Goal: Register for event/course

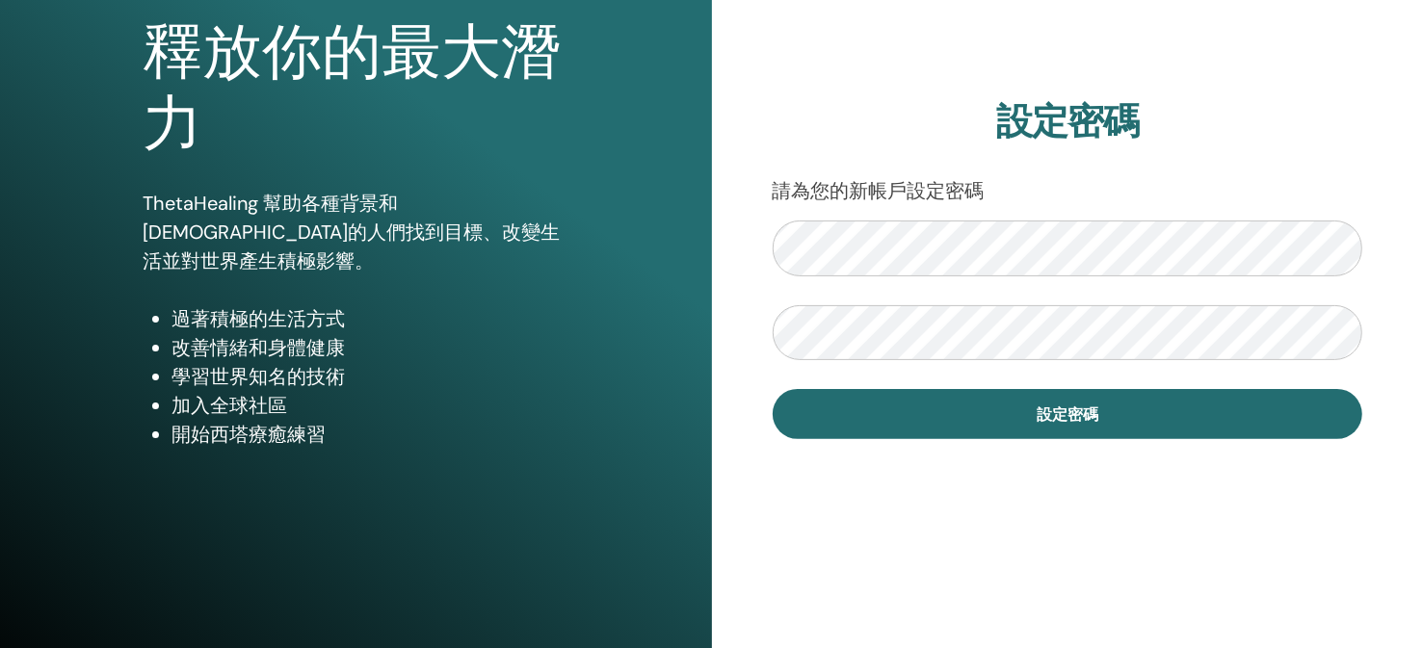
scroll to position [84, 0]
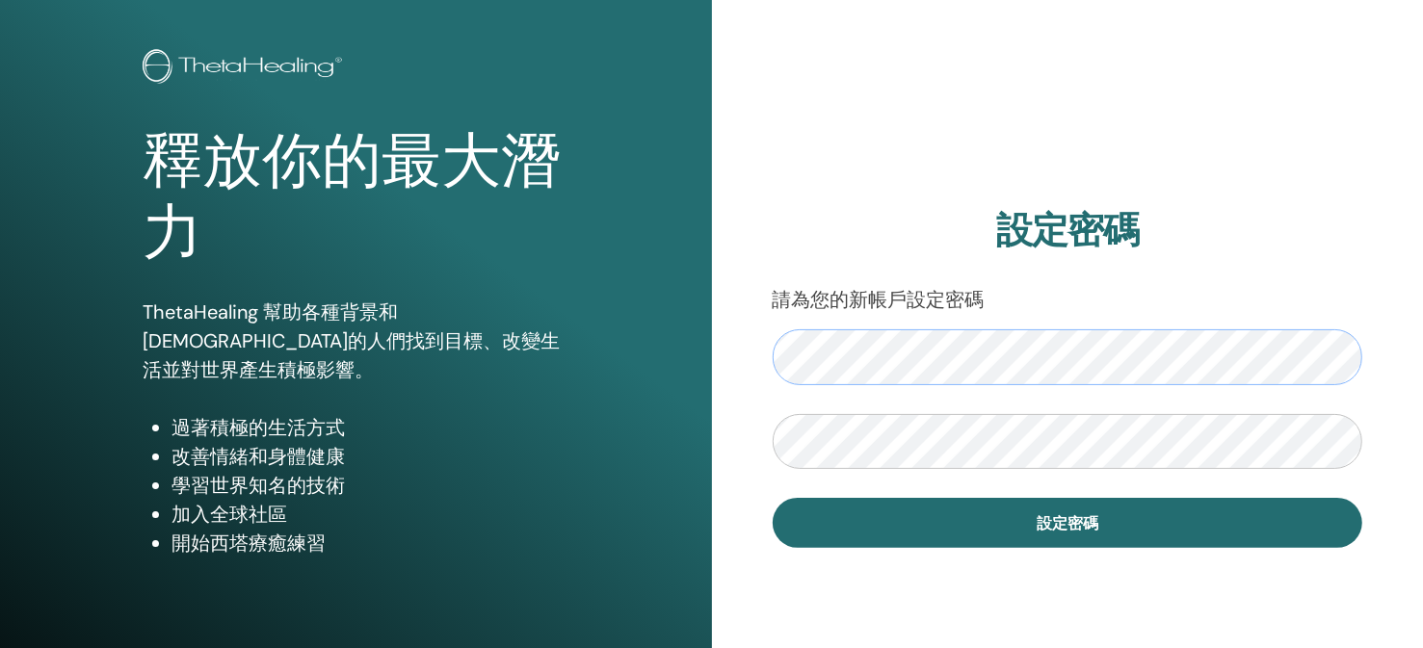
click at [651, 355] on div "釋放你的最大潛力 ThetaHealing 幫助各種背景和宗教的人們找到目標、改變生活並對世界產生積極影響。 過著積極的生活方式 改善情緒和身體健康 學習世界…" at bounding box center [711, 378] width 1423 height 925
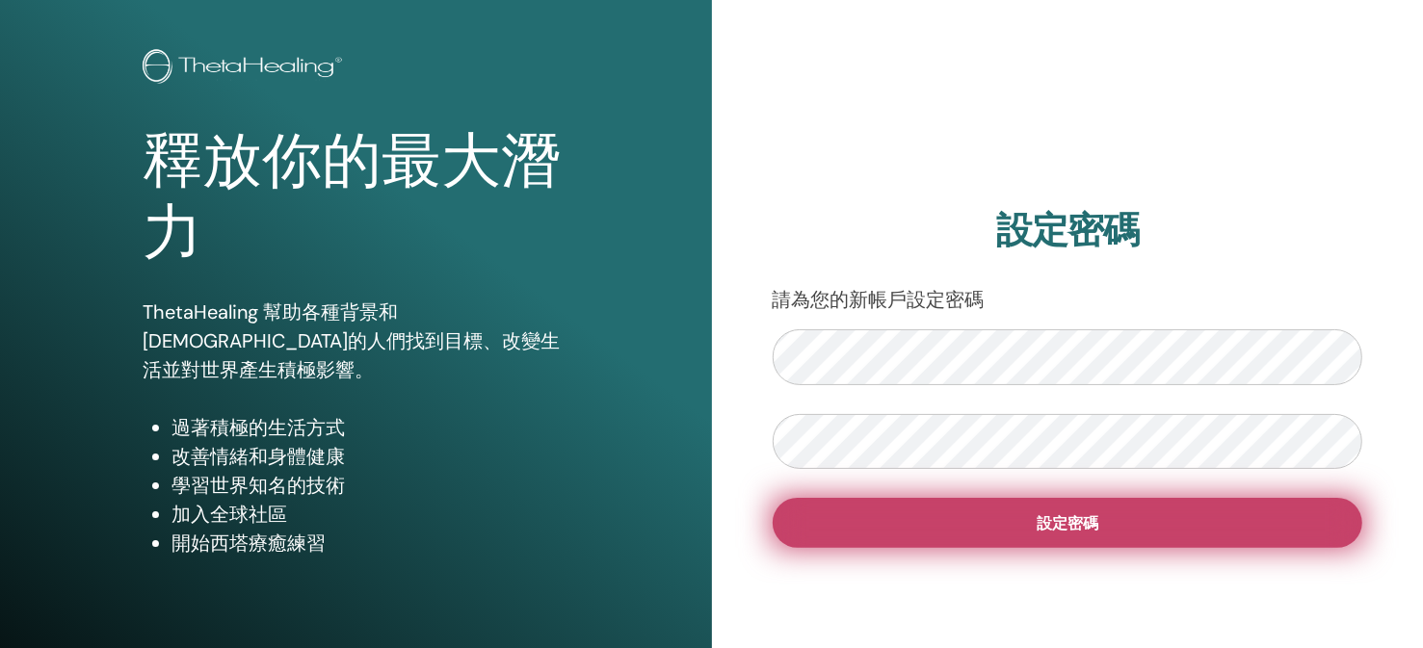
click at [1004, 515] on button "設定密碼" at bounding box center [1067, 523] width 590 height 50
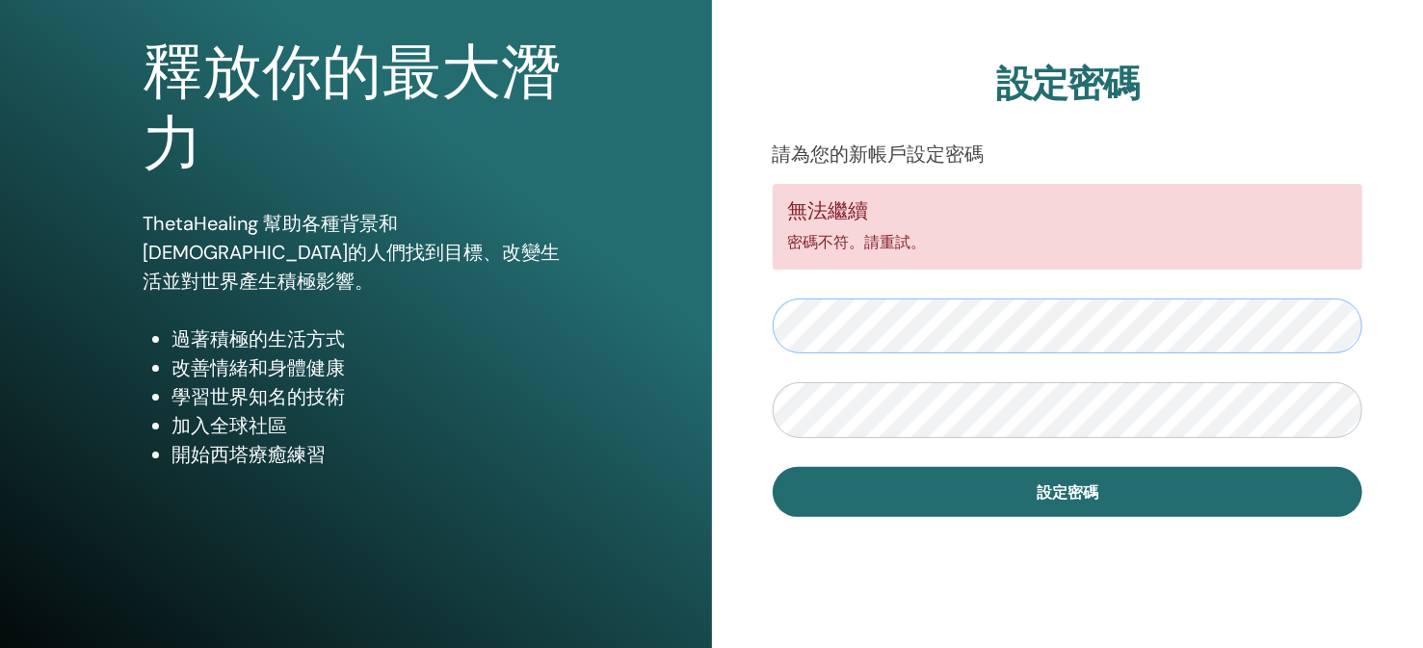
scroll to position [192, 0]
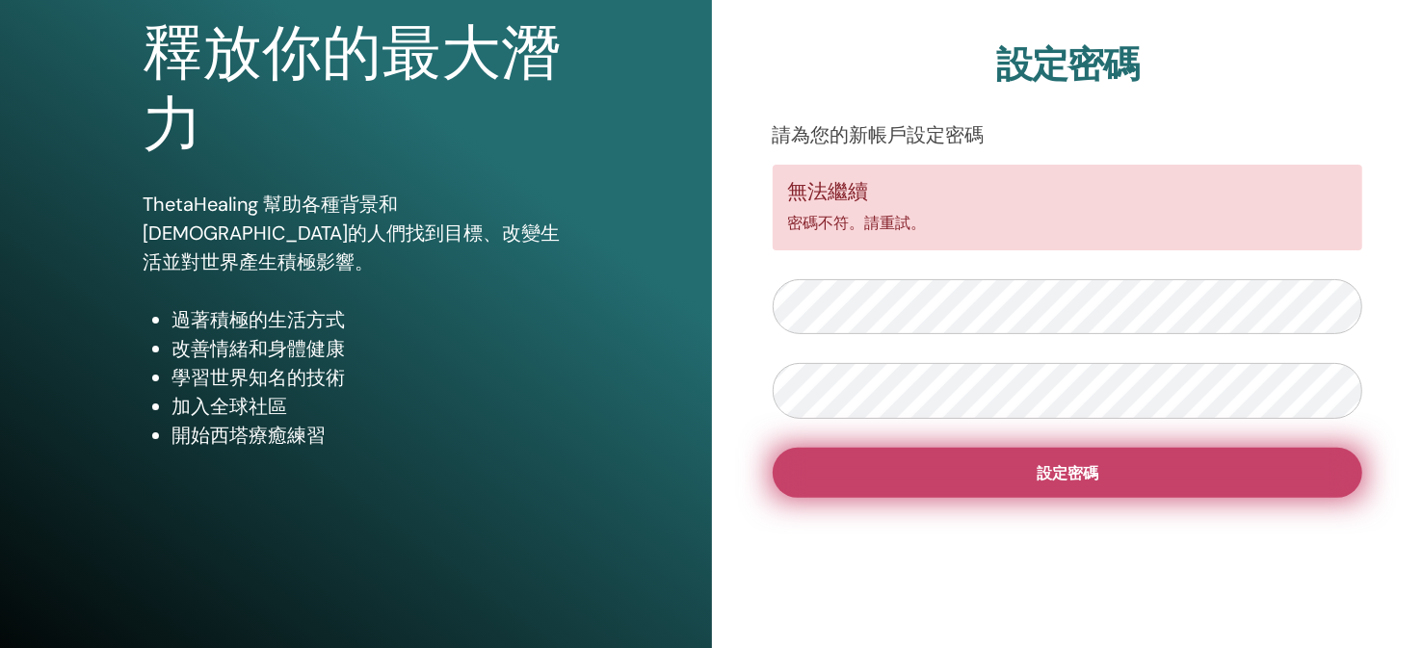
click at [962, 469] on button "設定密碼" at bounding box center [1067, 473] width 590 height 50
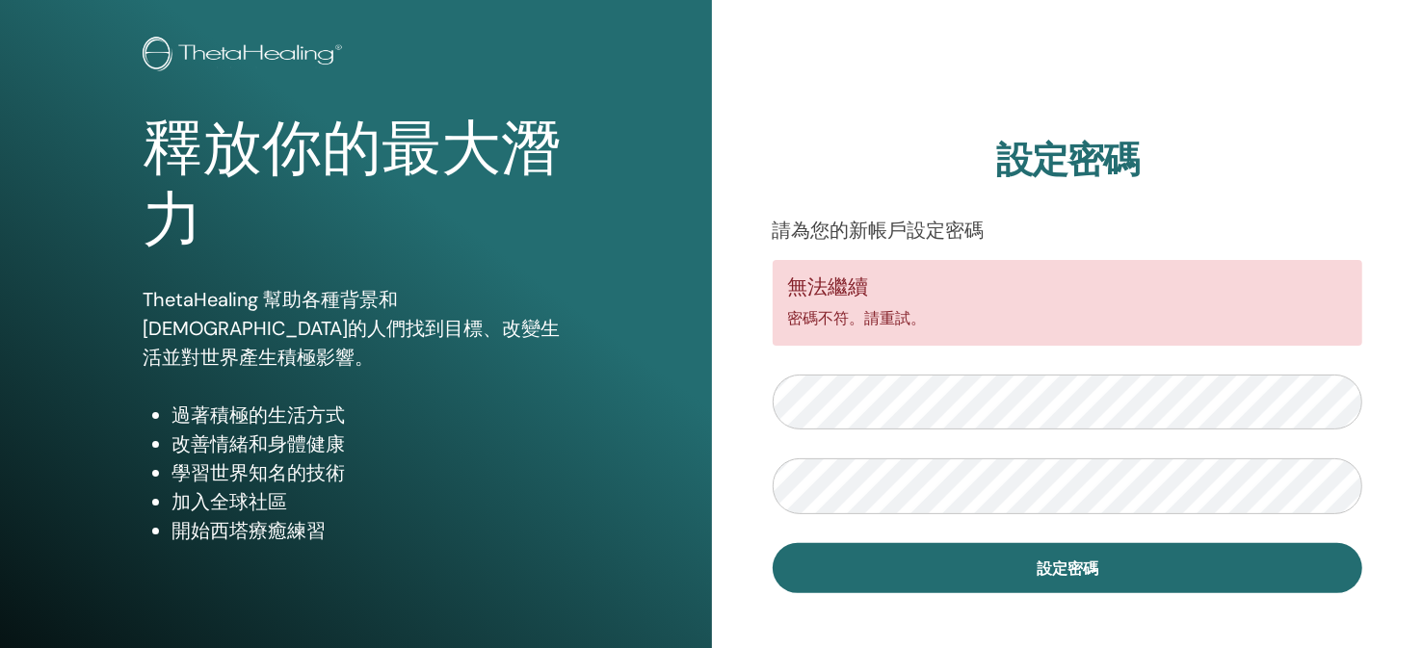
scroll to position [192, 0]
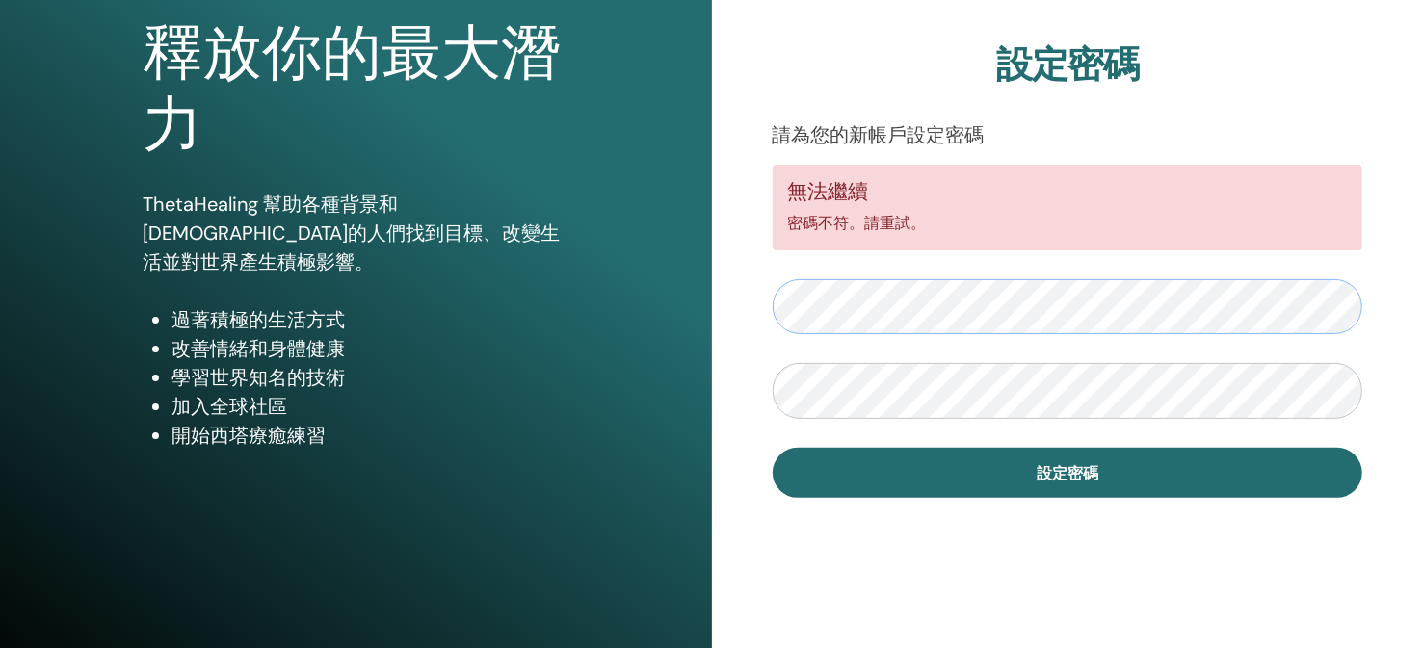
click at [613, 304] on div "釋放你的最大潛力 ThetaHealing 幫助各種背景和宗教的人們找到目標、改變生活並對世界產生積極影響。 過著積極的生活方式 改善情緒和身體健康 學習世界…" at bounding box center [711, 270] width 1423 height 925
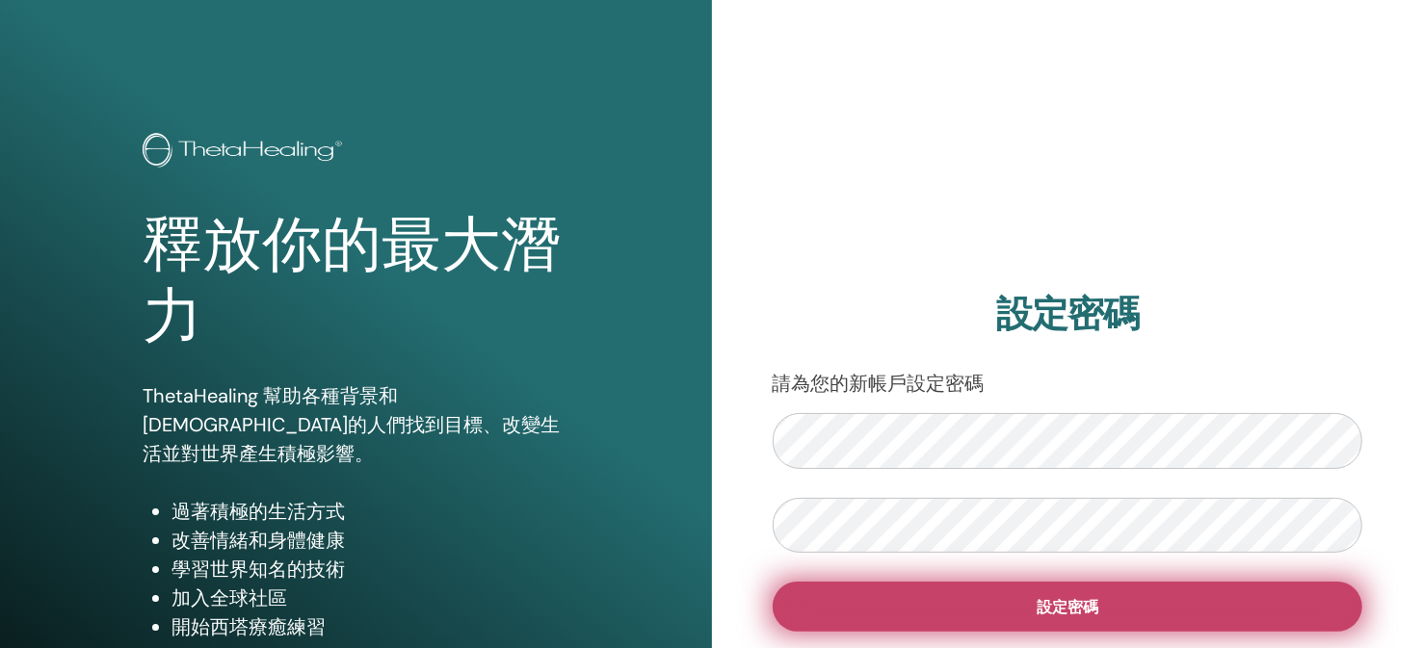
click at [879, 600] on button "設定密碼" at bounding box center [1067, 607] width 590 height 50
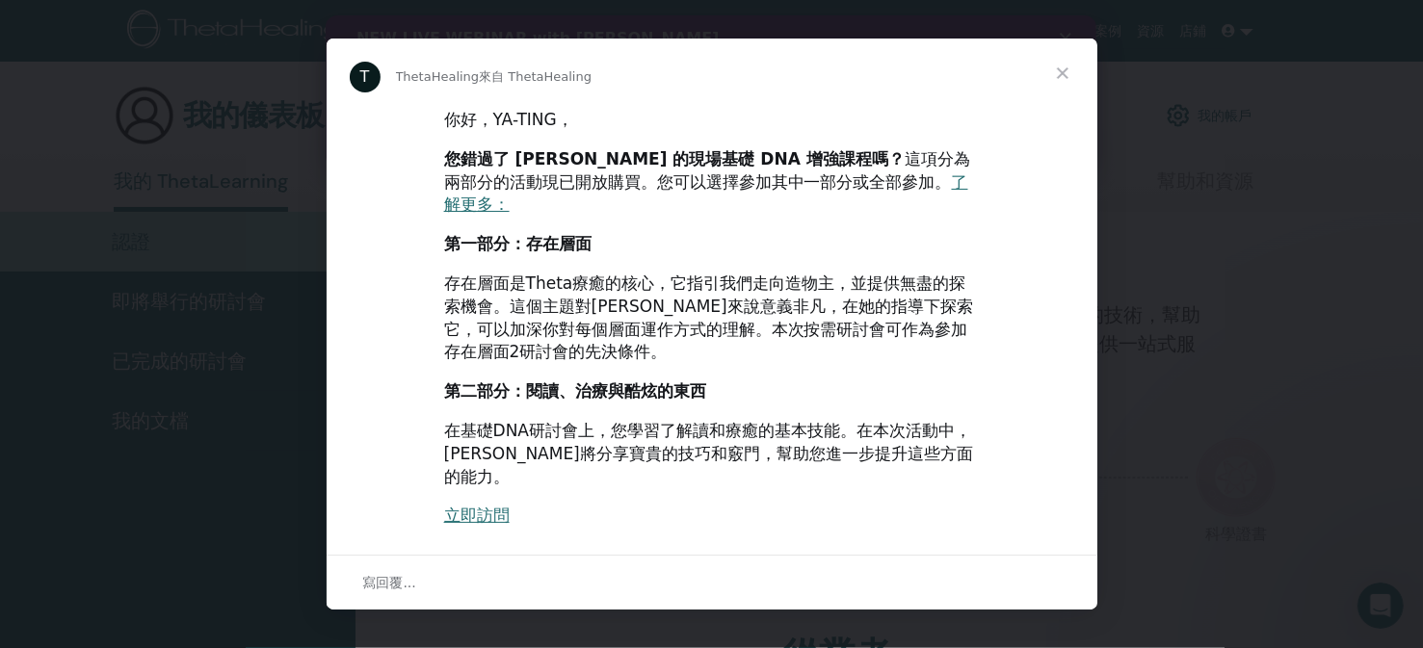
click at [1055, 70] on span "關閉" at bounding box center [1062, 73] width 69 height 69
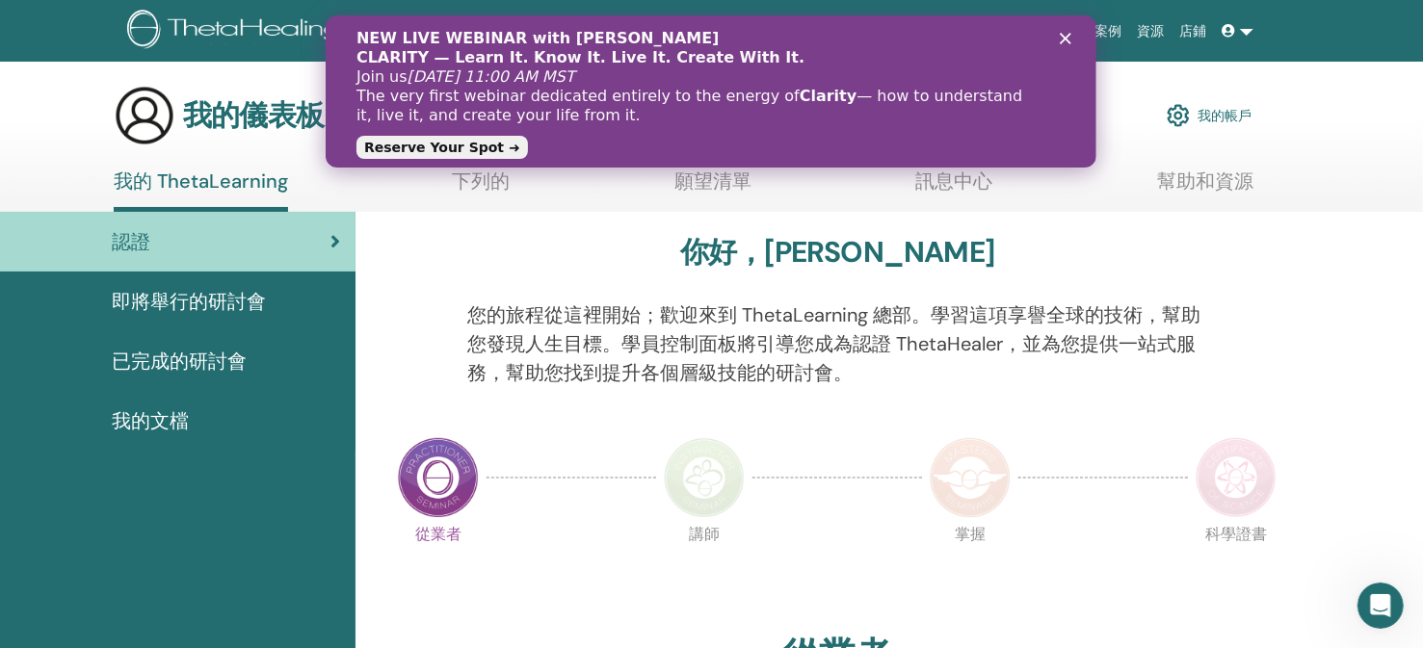
click at [1071, 37] on div "Close" at bounding box center [1068, 39] width 19 height 12
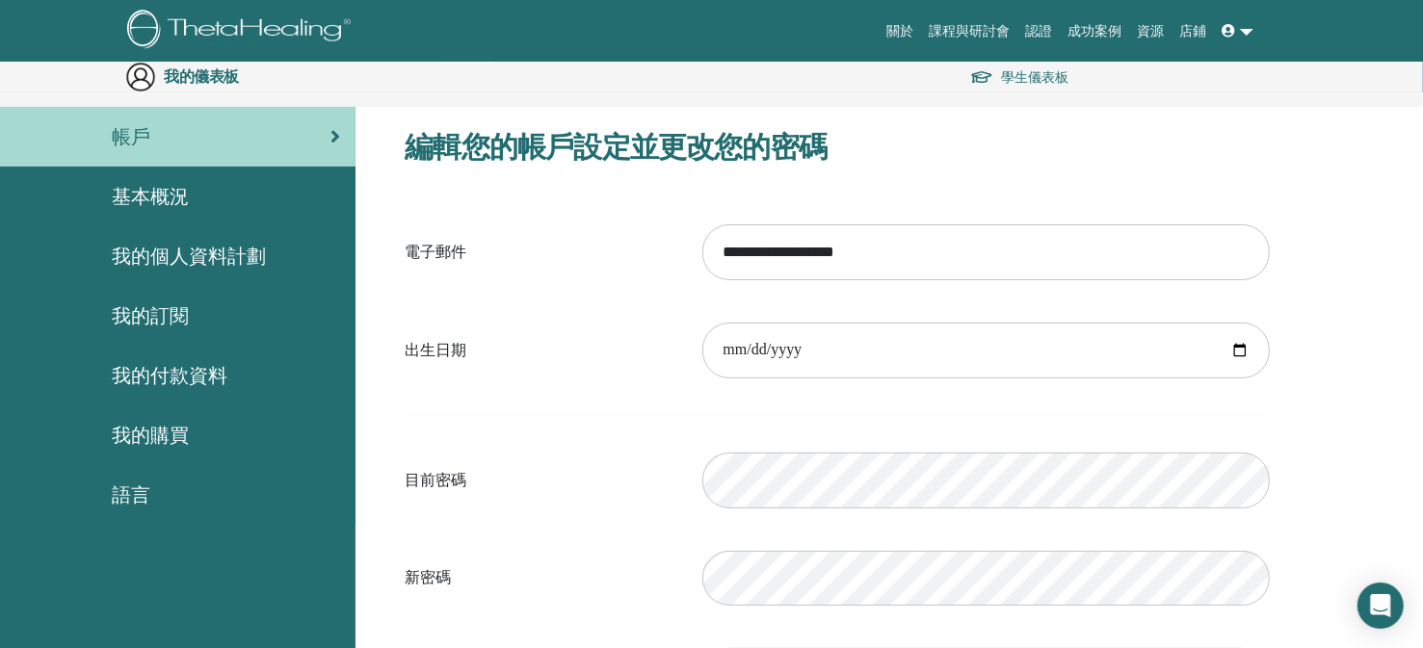
scroll to position [2, 0]
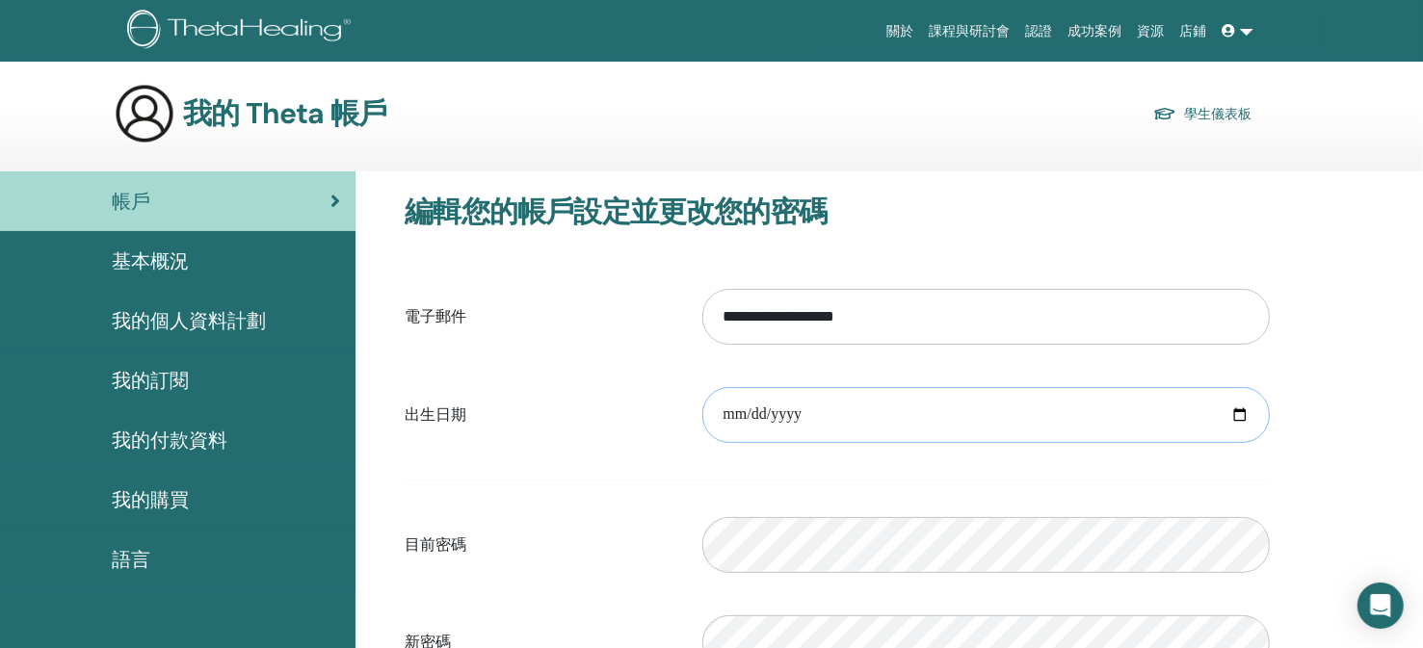
click at [723, 410] on input "date" at bounding box center [985, 415] width 567 height 56
click at [192, 257] on div "基本概況" at bounding box center [177, 261] width 325 height 29
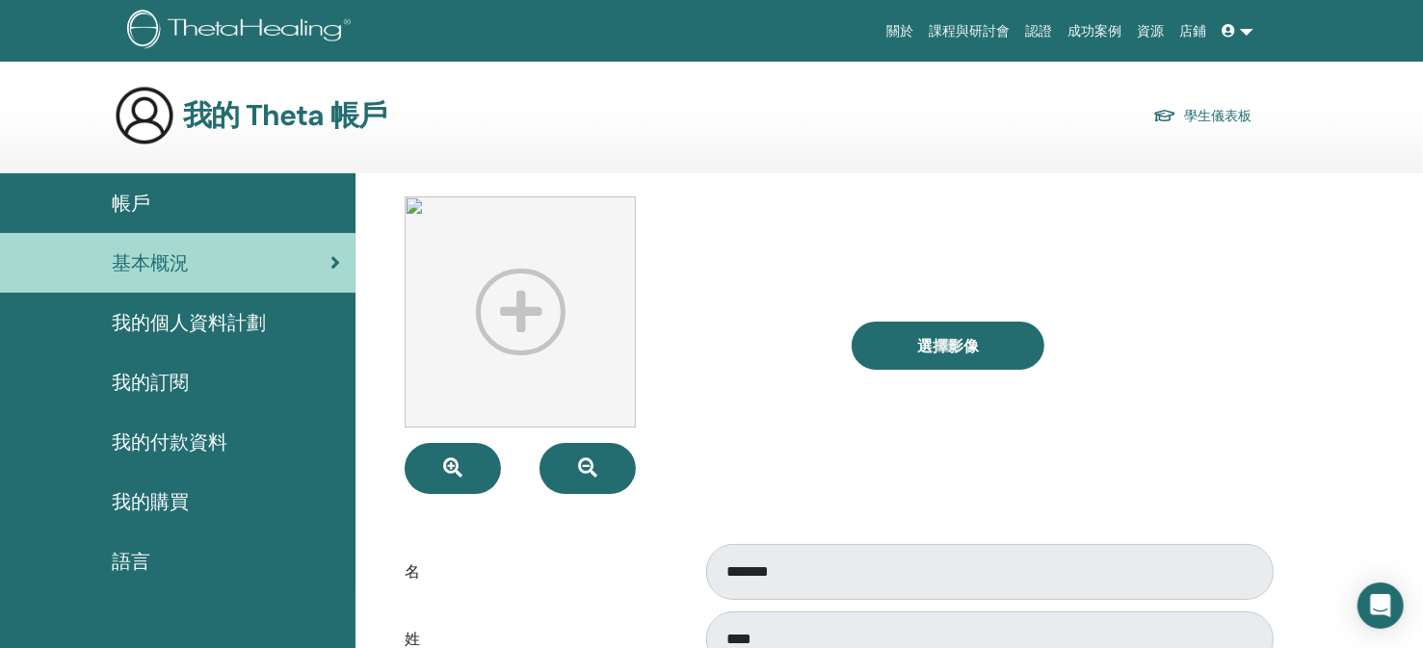
click at [167, 328] on font "我的個人資料計劃" at bounding box center [189, 322] width 154 height 25
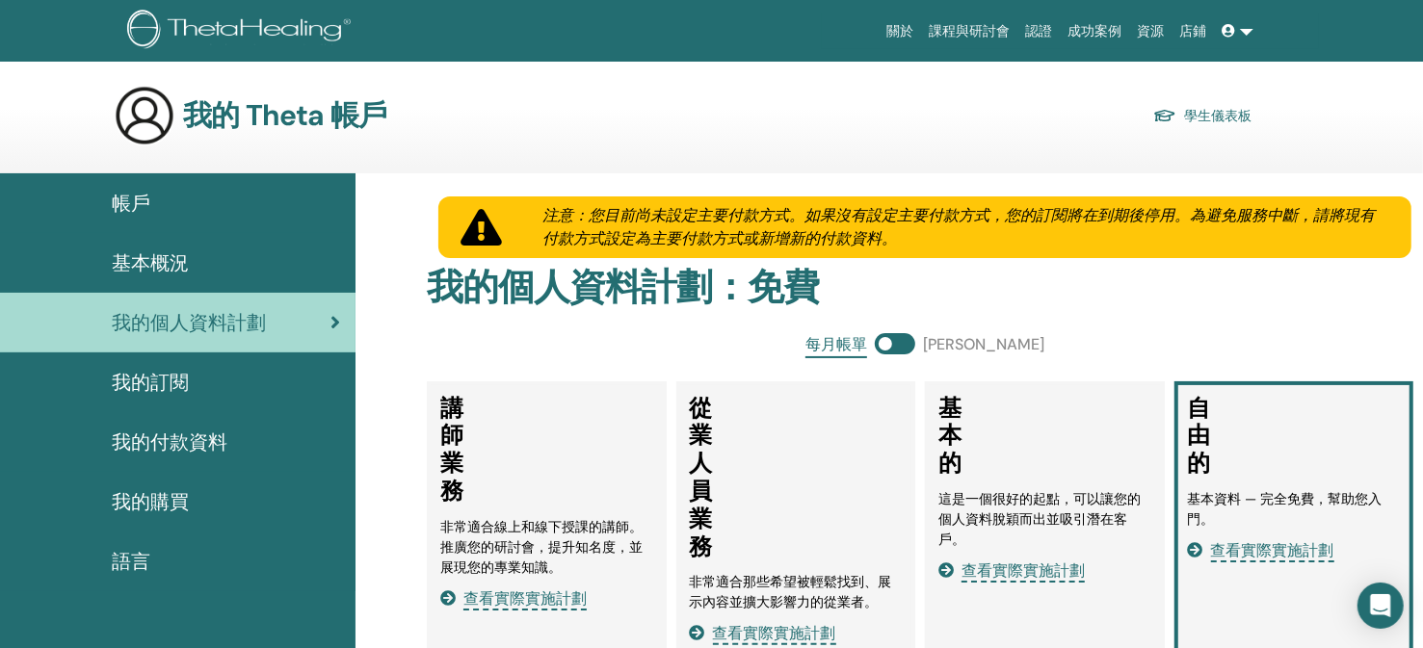
click at [137, 564] on font "語言" at bounding box center [131, 561] width 39 height 25
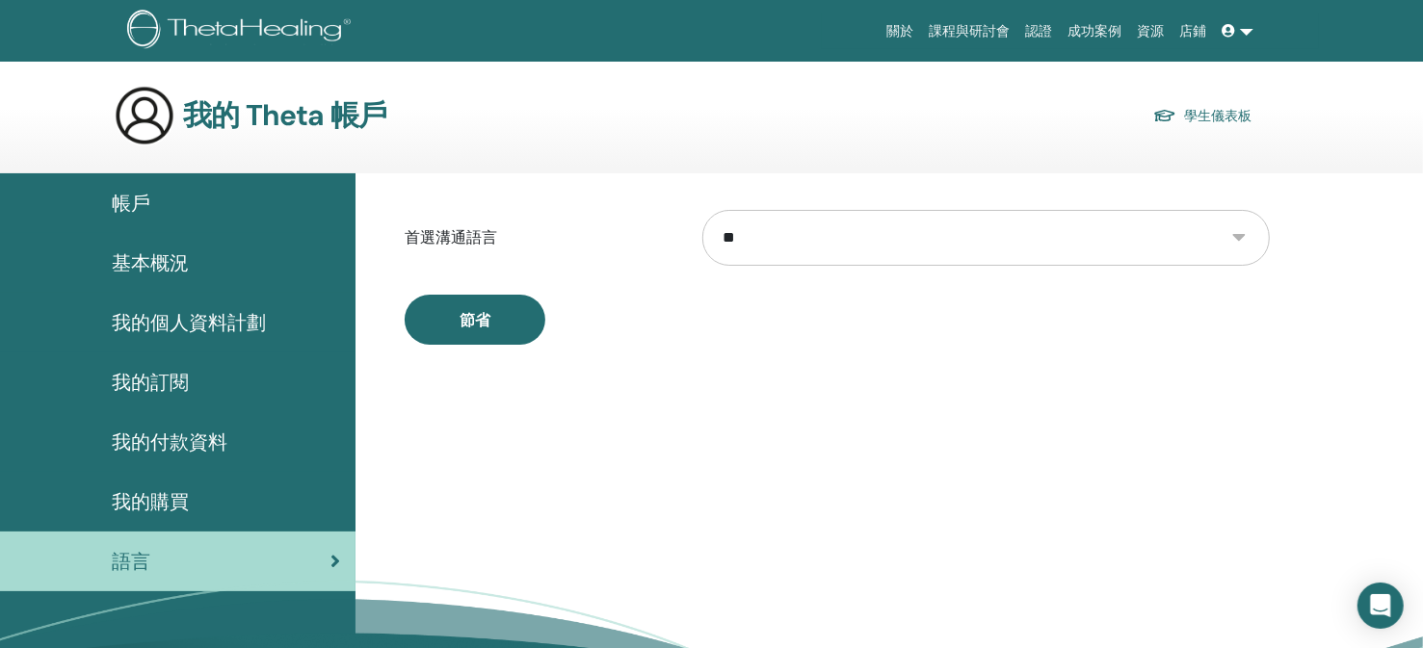
click at [810, 247] on select "** ** **** *** **** ** **** **** *** *** ***** ***** *** ****** *** *** *** ***…" at bounding box center [985, 238] width 567 height 56
click at [541, 223] on label "首選溝通語言" at bounding box center [539, 238] width 298 height 37
click at [133, 198] on font "帳戶" at bounding box center [131, 203] width 39 height 25
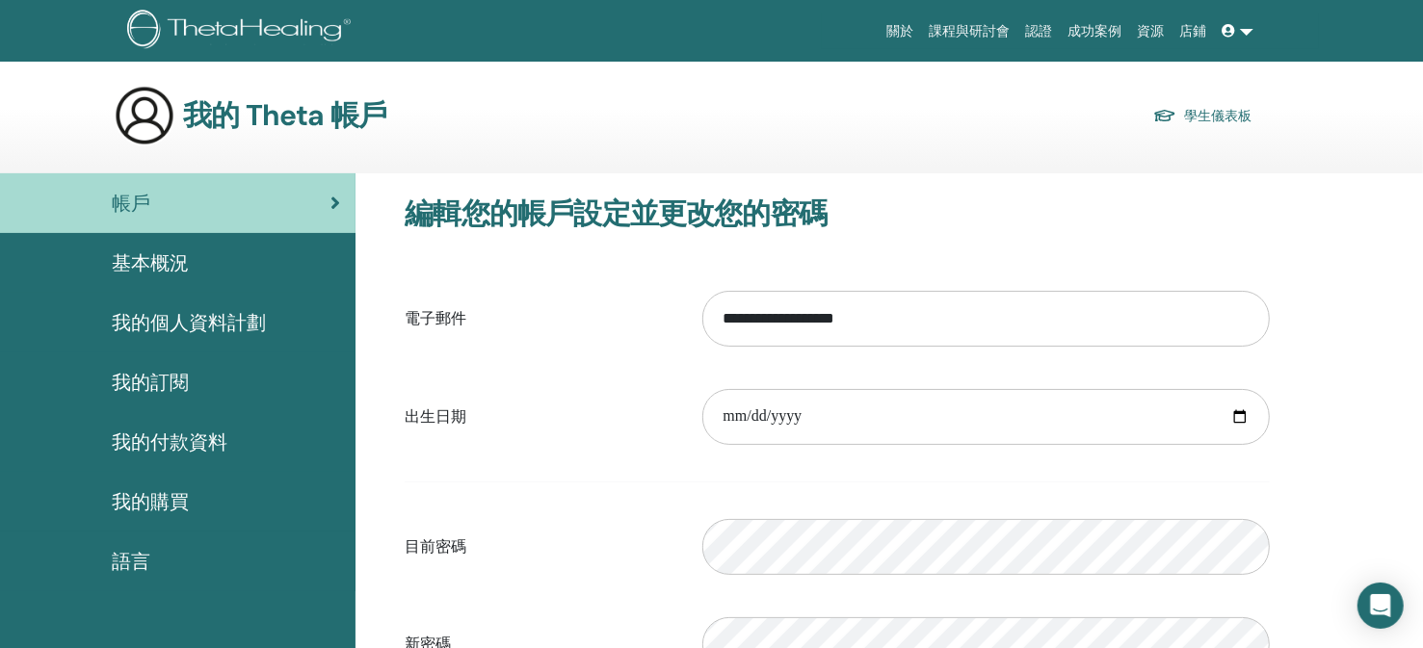
click at [1229, 27] on icon at bounding box center [1228, 30] width 13 height 13
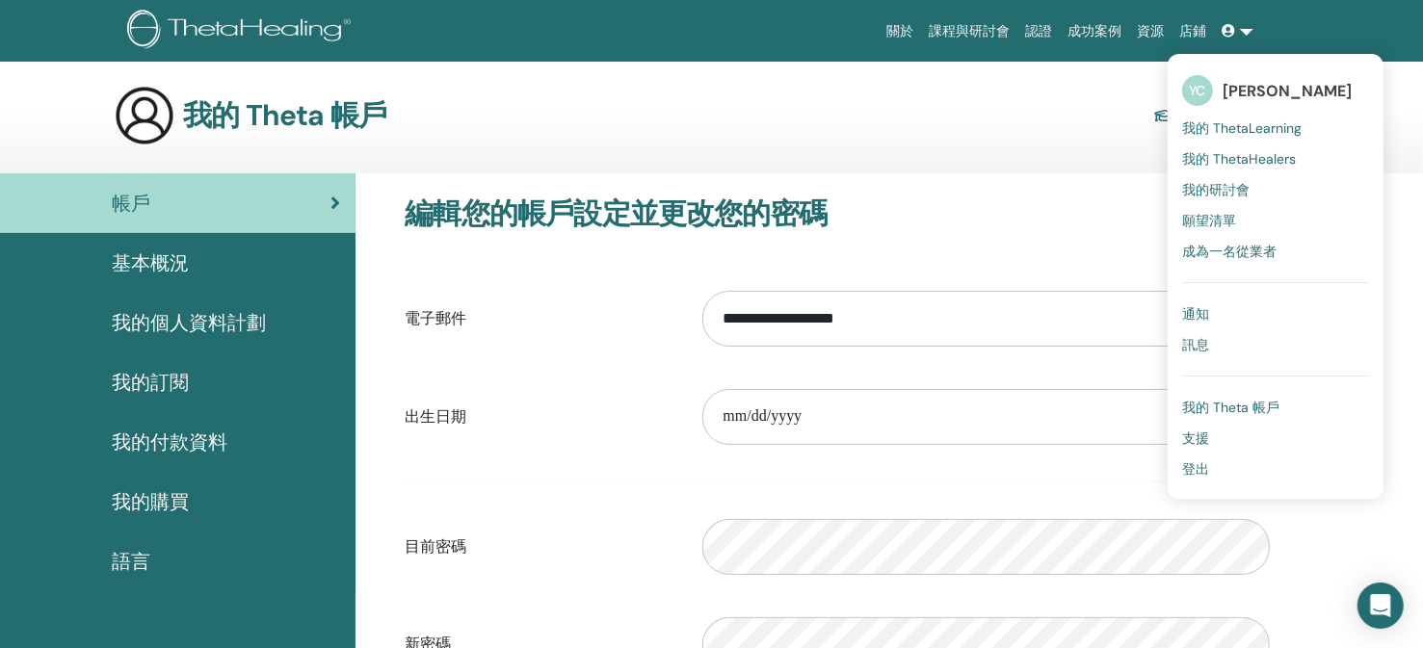
click at [1213, 130] on font "我的 ThetaLearning" at bounding box center [1241, 127] width 119 height 17
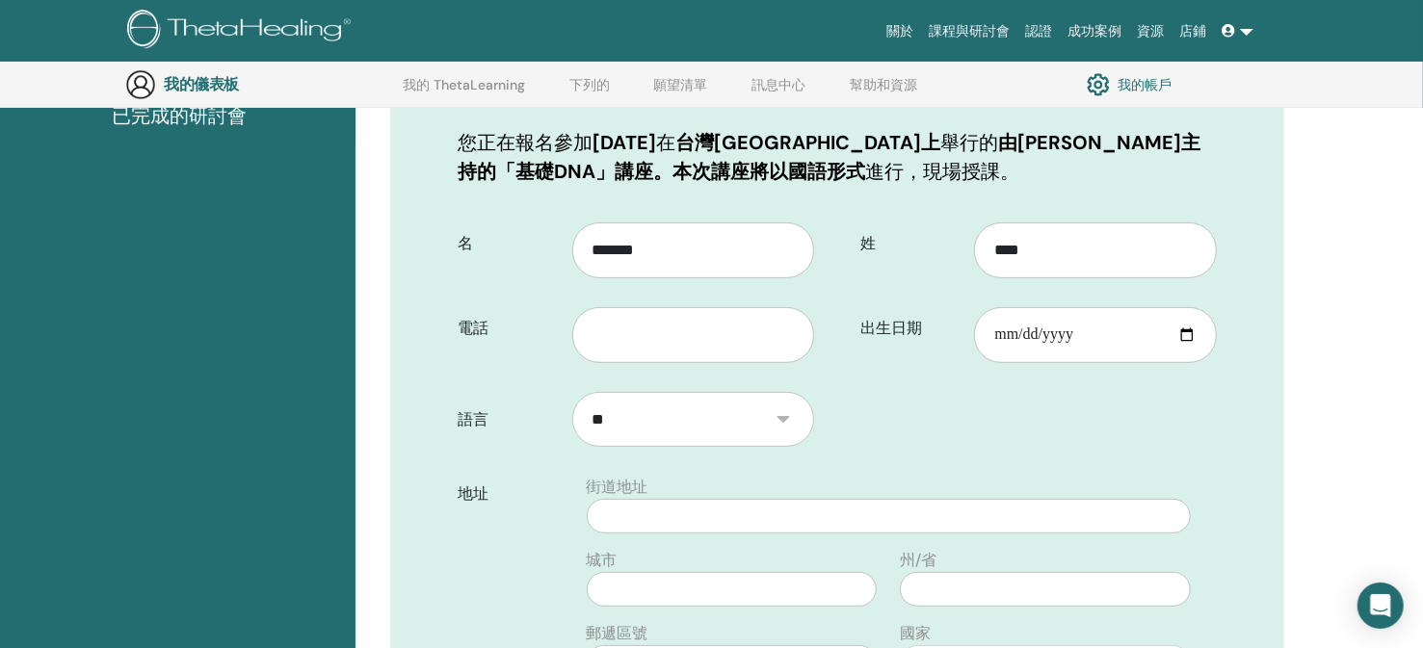
scroll to position [334, 0]
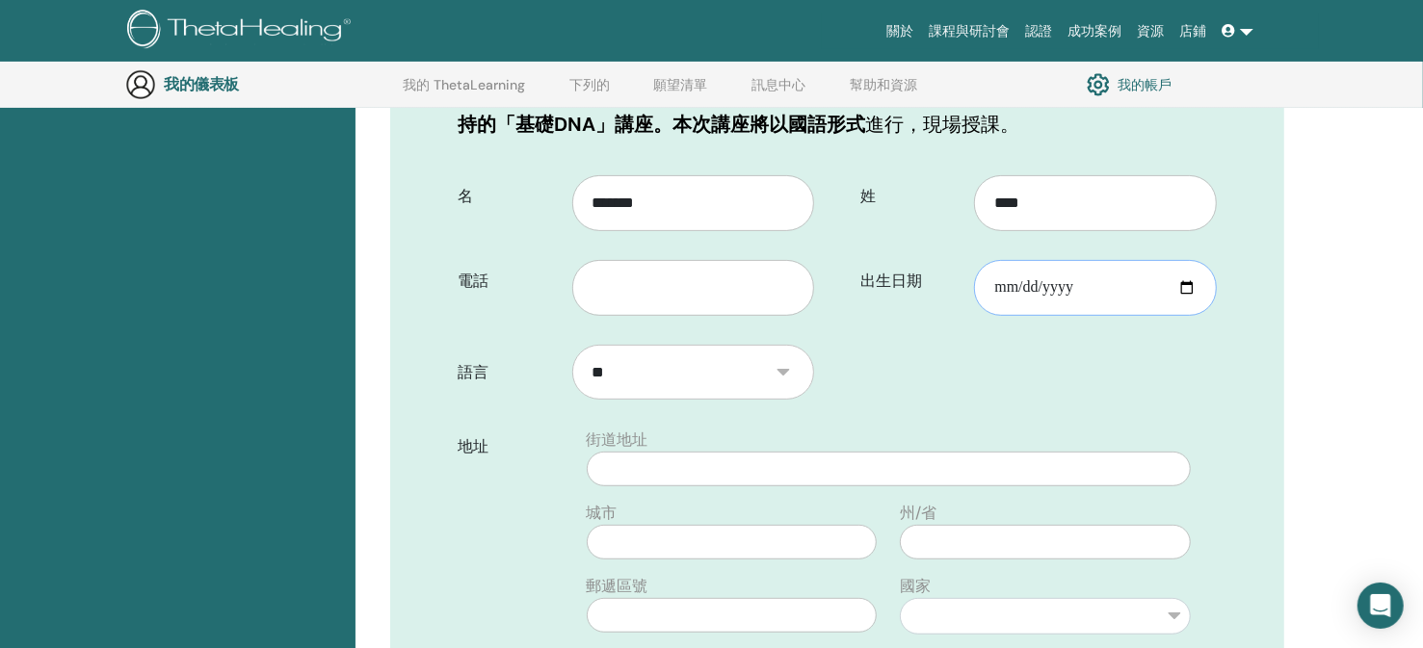
click at [1131, 285] on input "出生日期" at bounding box center [1095, 288] width 243 height 56
click at [1182, 285] on input "出生日期" at bounding box center [1095, 288] width 243 height 56
type input "**********"
click at [1180, 379] on form "**********" at bounding box center [837, 579] width 788 height 835
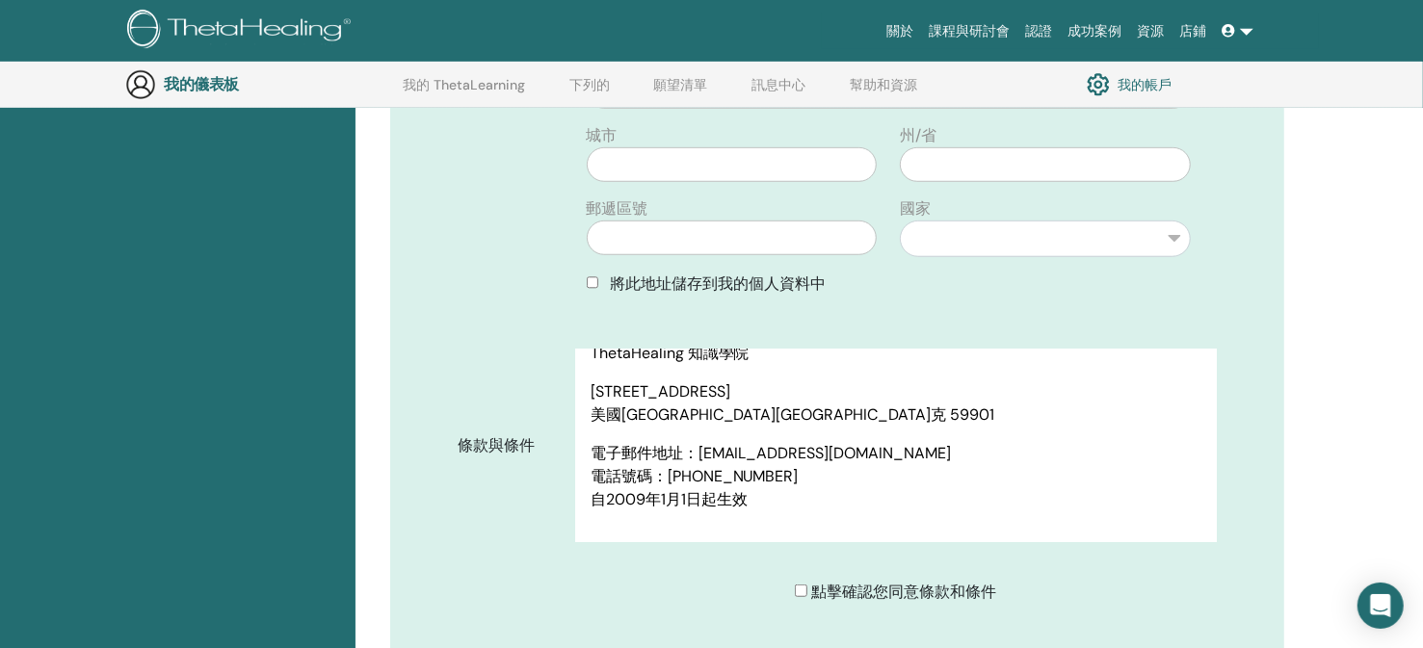
scroll to position [1008, 0]
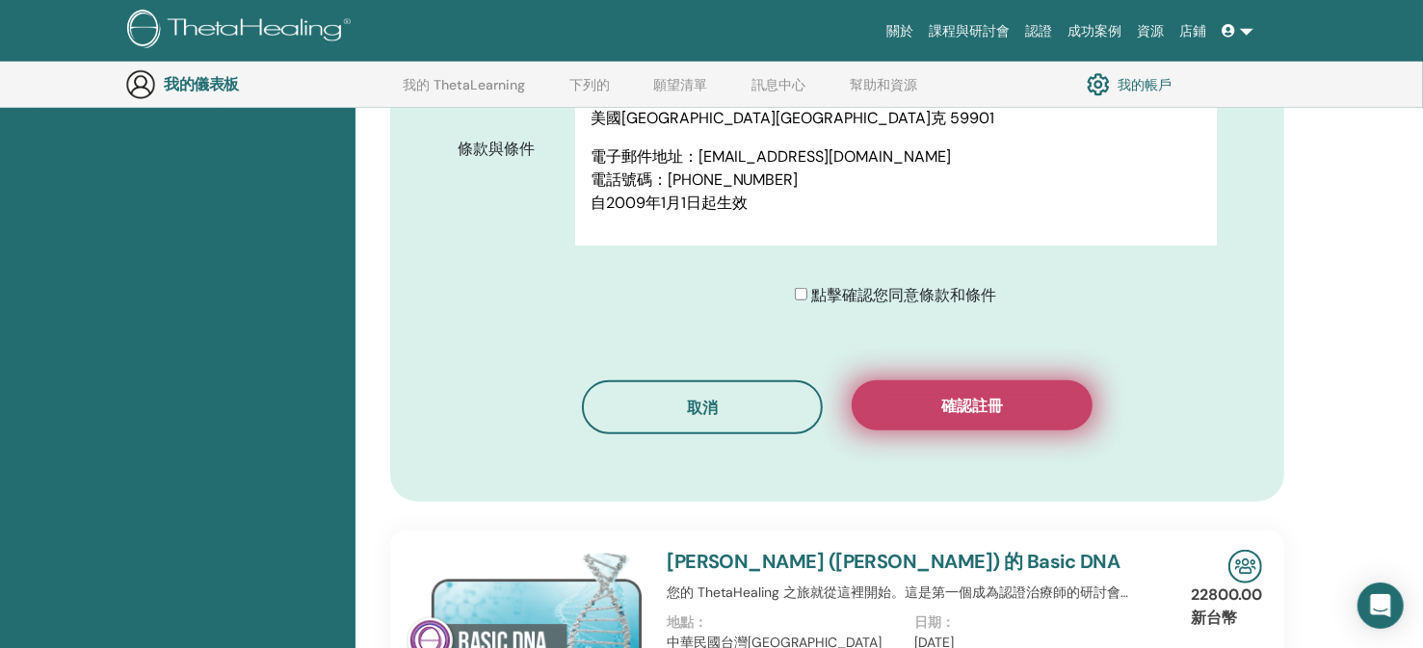
click at [957, 400] on font "確認註冊" at bounding box center [972, 406] width 62 height 20
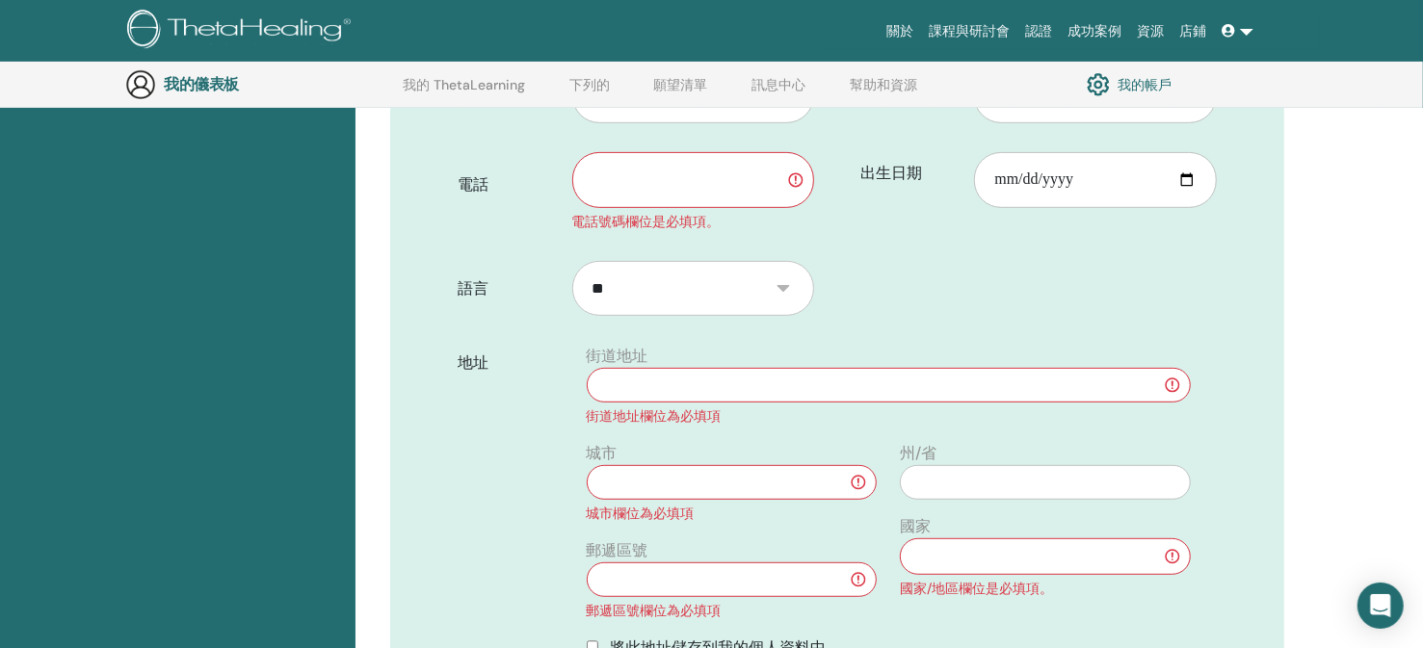
scroll to position [431, 0]
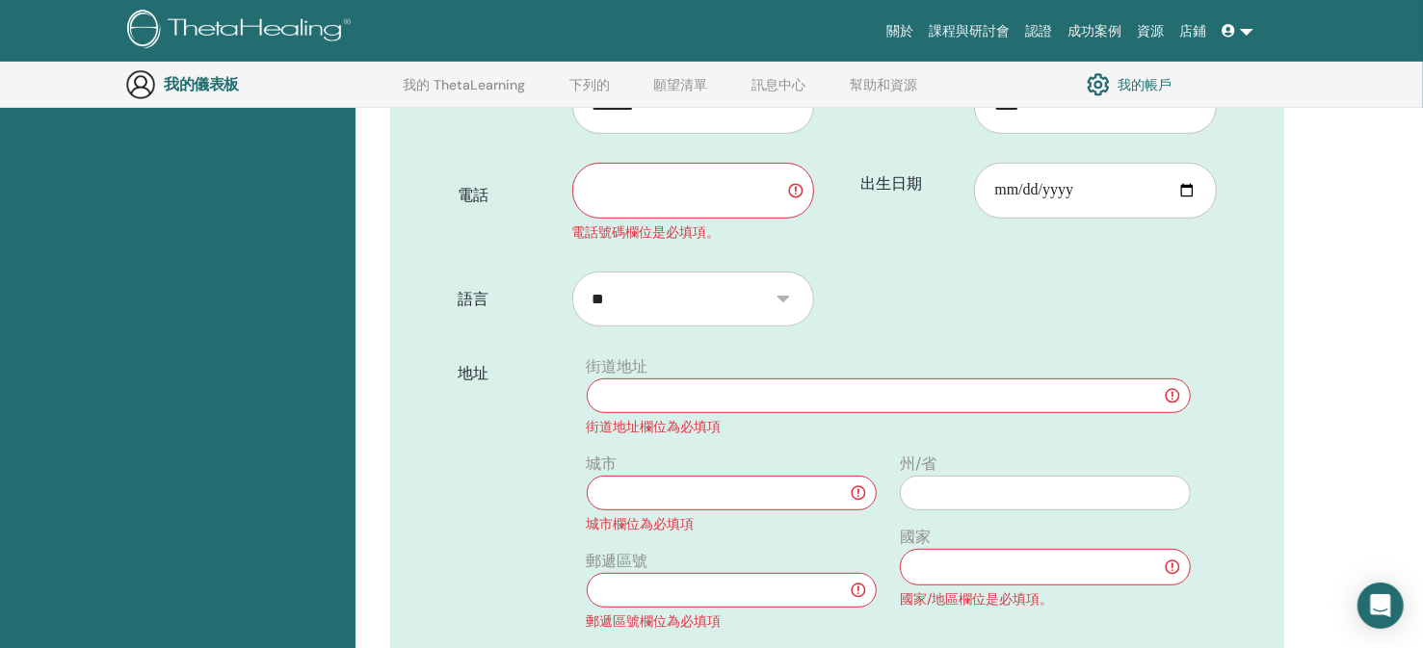
click at [630, 191] on input "text" at bounding box center [693, 191] width 243 height 56
type input "**********"
click at [841, 389] on input "text" at bounding box center [889, 396] width 604 height 35
click at [1058, 566] on select "** *** *** ** *** ** ** ** *** ** *** *** *** ** *** ** ** ** *** ***** ** ** *…" at bounding box center [1045, 567] width 291 height 37
select select "***"
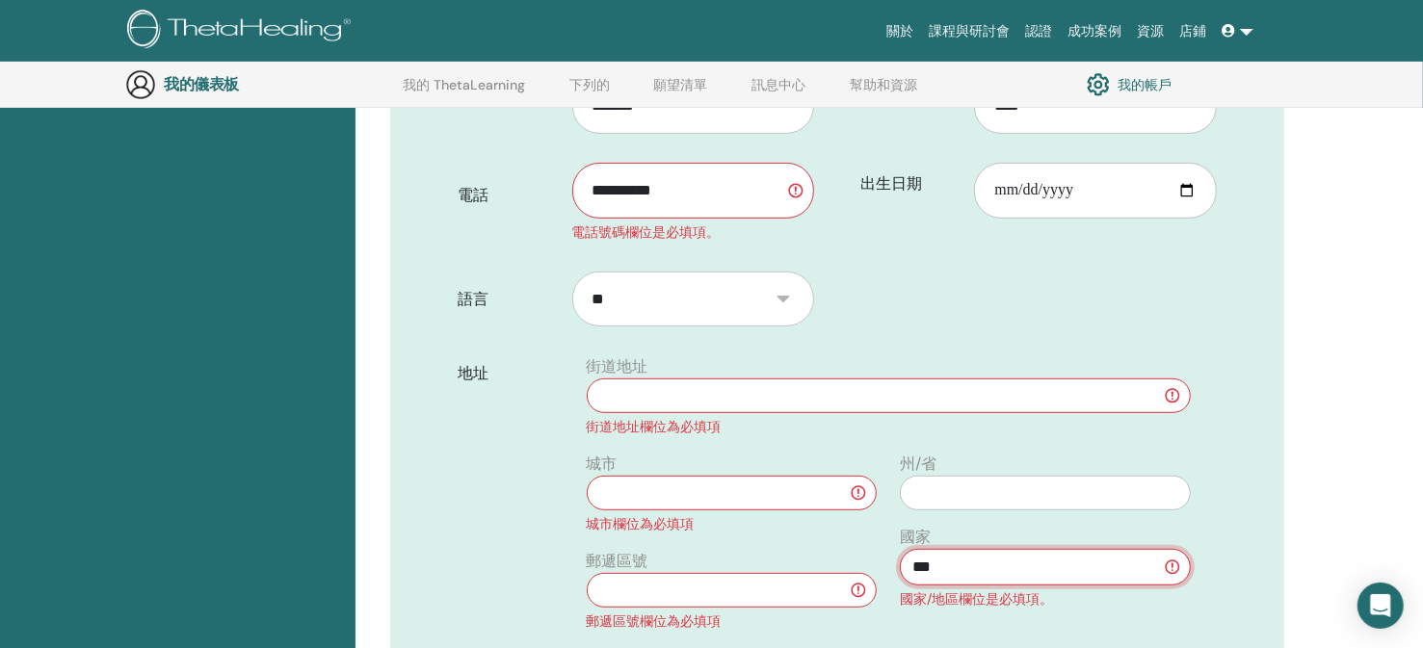
click at [900, 549] on select "** *** *** ** *** ** ** ** *** ** *** *** *** ** *** ** ** ** *** ***** ** ** *…" at bounding box center [1045, 567] width 291 height 37
click at [857, 594] on input "text" at bounding box center [732, 590] width 291 height 35
type input "***"
click at [730, 487] on input "text" at bounding box center [732, 493] width 291 height 35
paste input "**********"
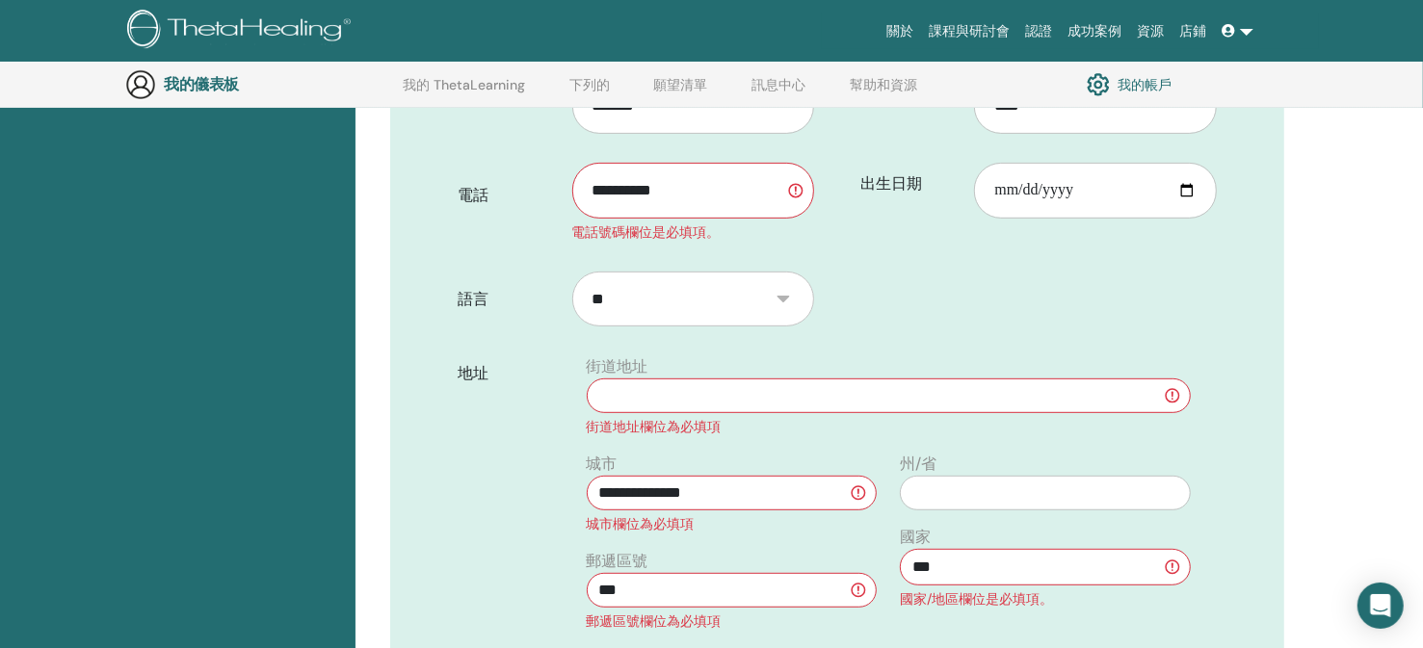
type input "**********"
click at [626, 394] on input "text" at bounding box center [889, 396] width 604 height 35
paste input "**********"
type input "**********"
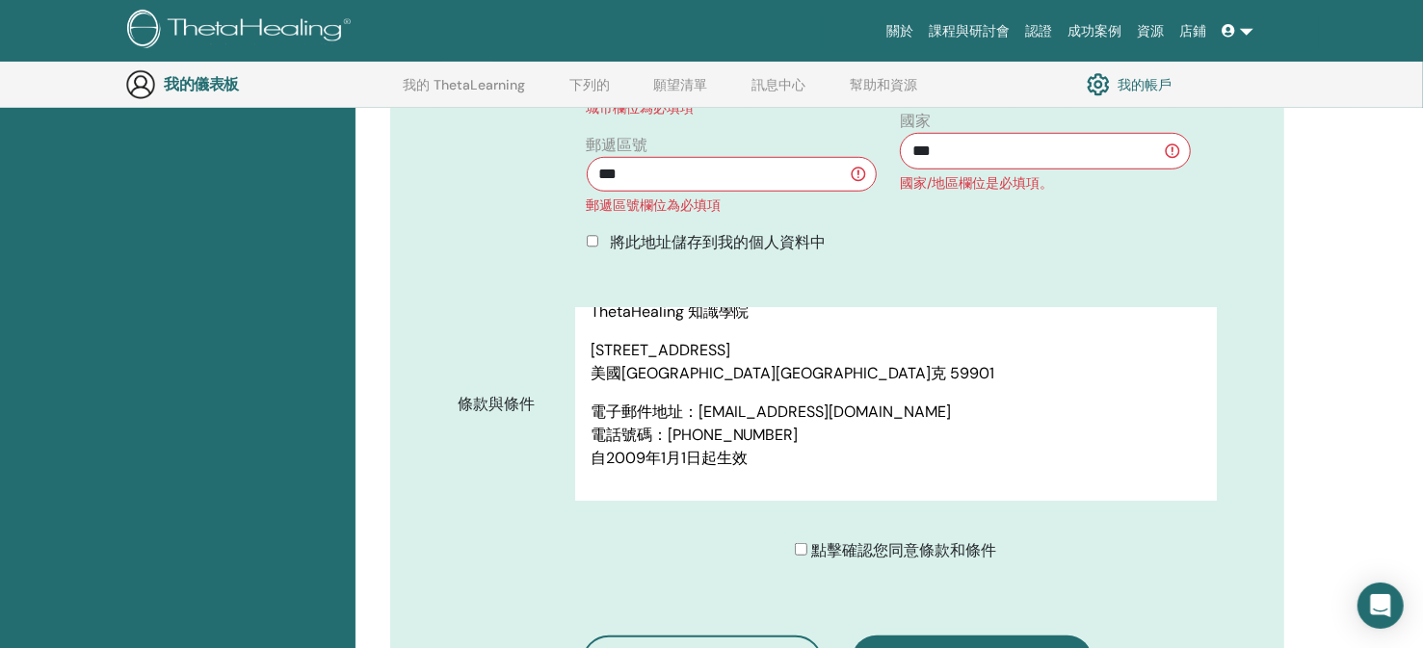
scroll to position [1105, 0]
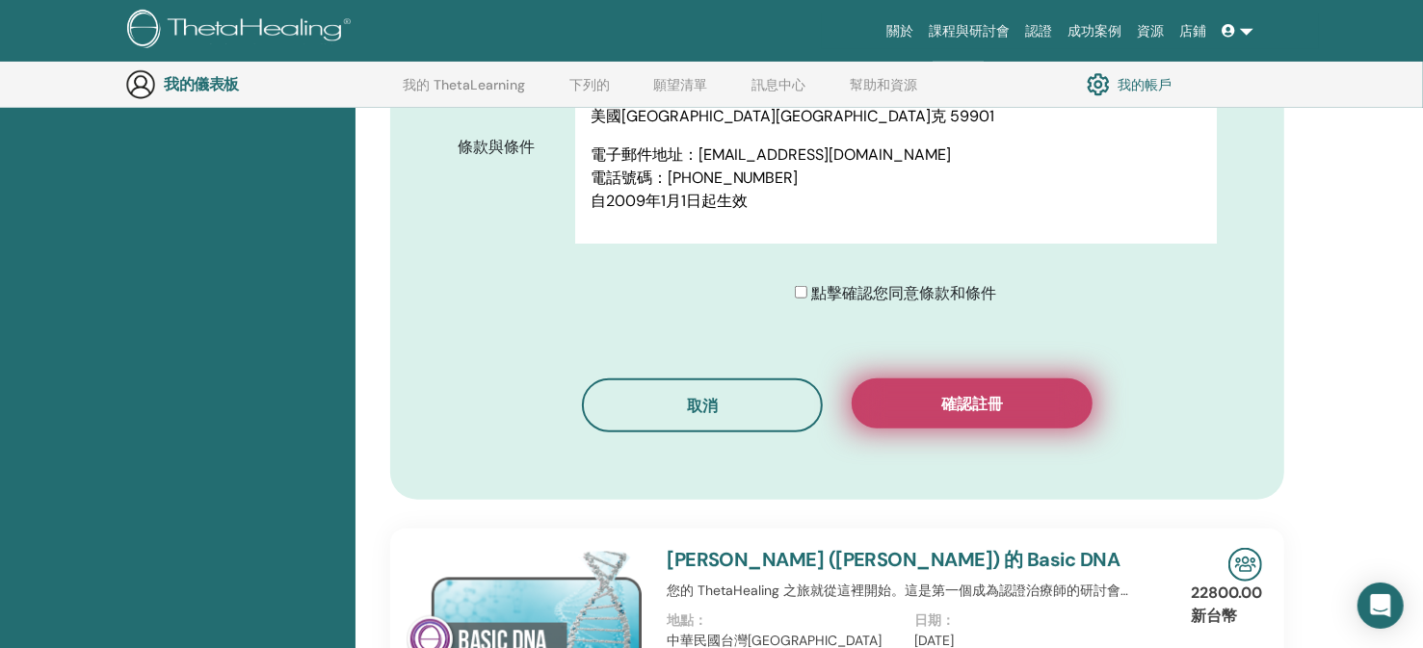
click at [901, 386] on button "確認註冊" at bounding box center [971, 404] width 241 height 50
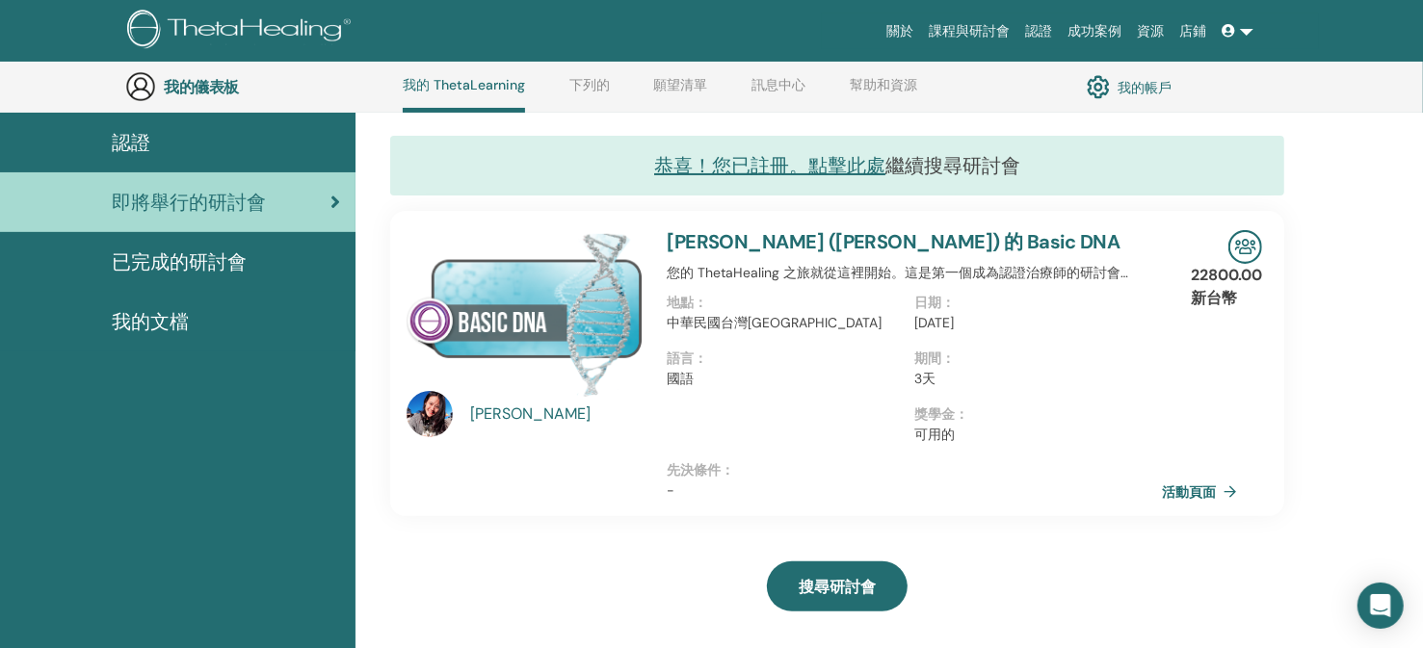
scroll to position [147, 0]
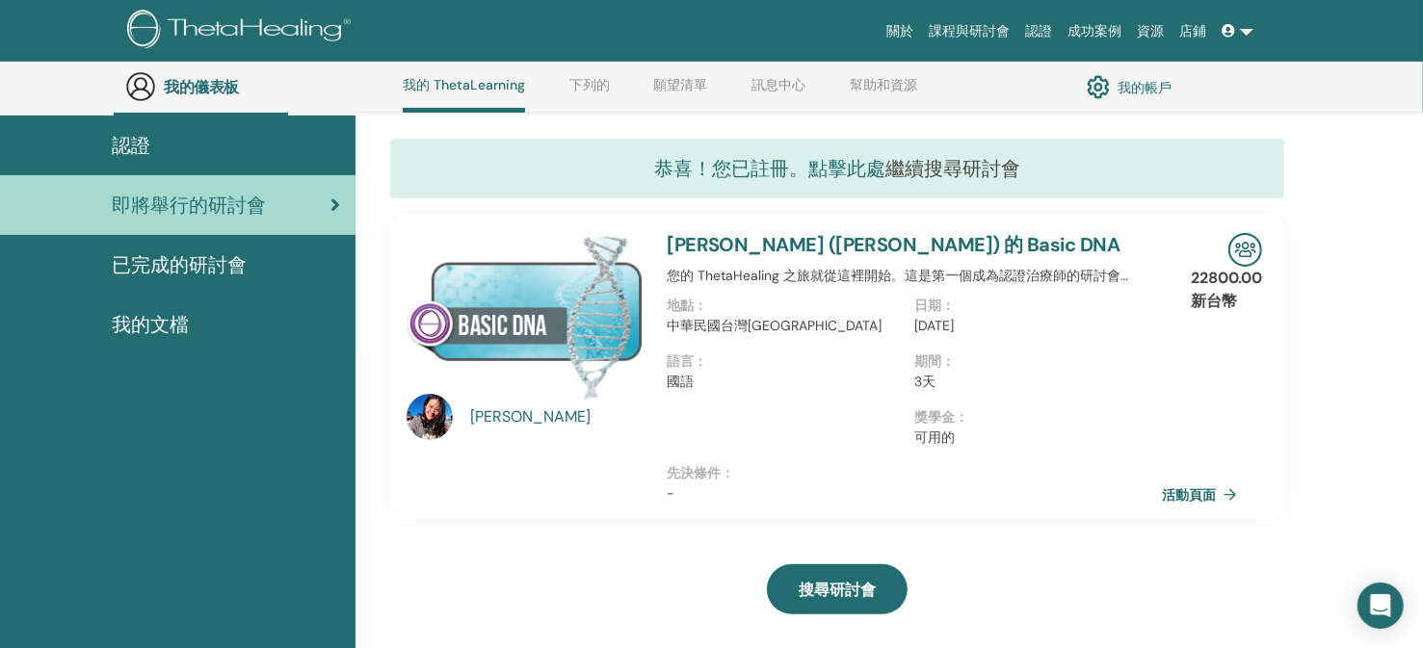
click at [808, 161] on font "恭喜！您已註冊。點擊此處" at bounding box center [769, 168] width 231 height 25
click at [1186, 493] on font "活動頁面" at bounding box center [1191, 495] width 54 height 17
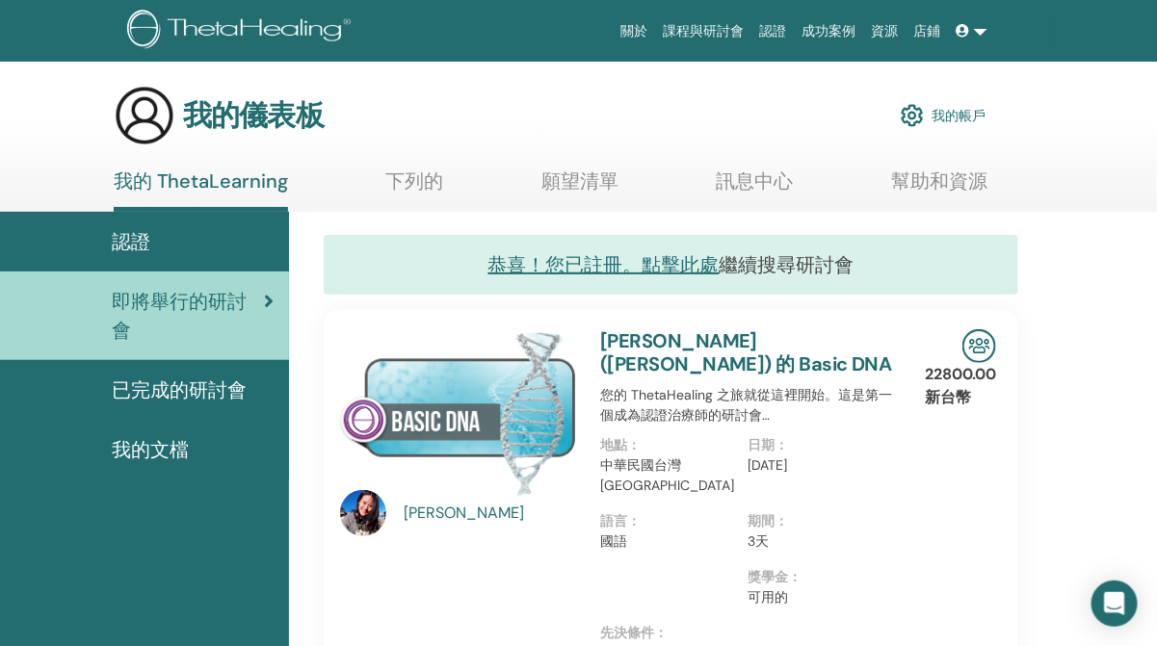
scroll to position [0, 0]
click at [148, 387] on font "已完成的研討會" at bounding box center [179, 390] width 135 height 25
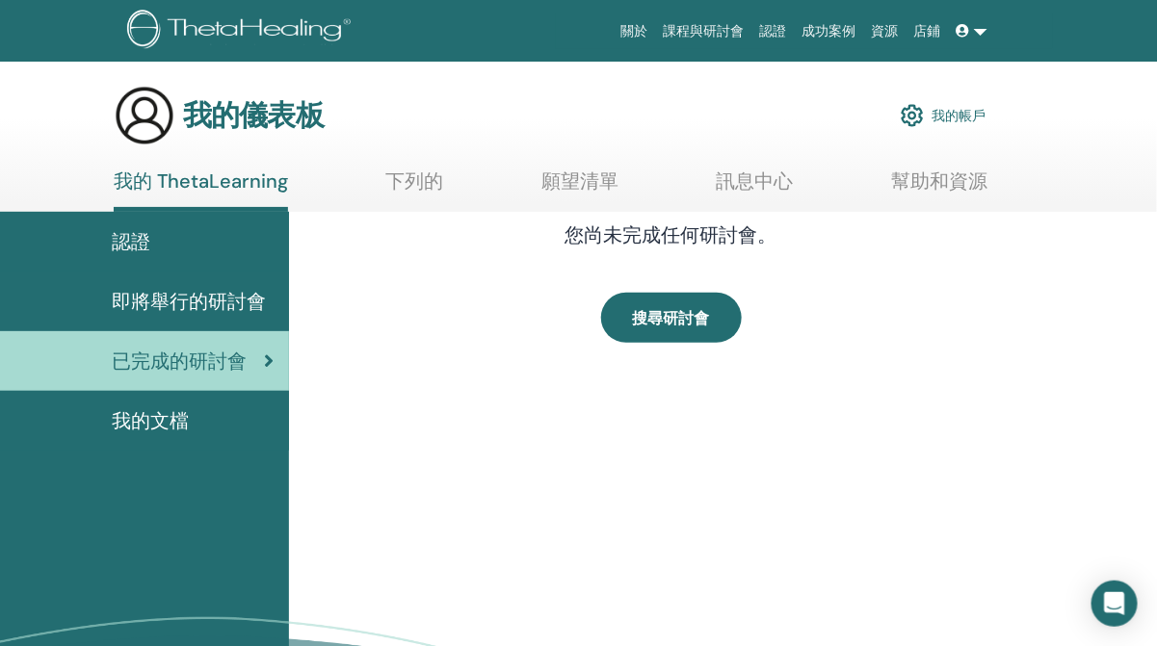
click at [170, 303] on font "即將舉行的研討會" at bounding box center [189, 301] width 154 height 25
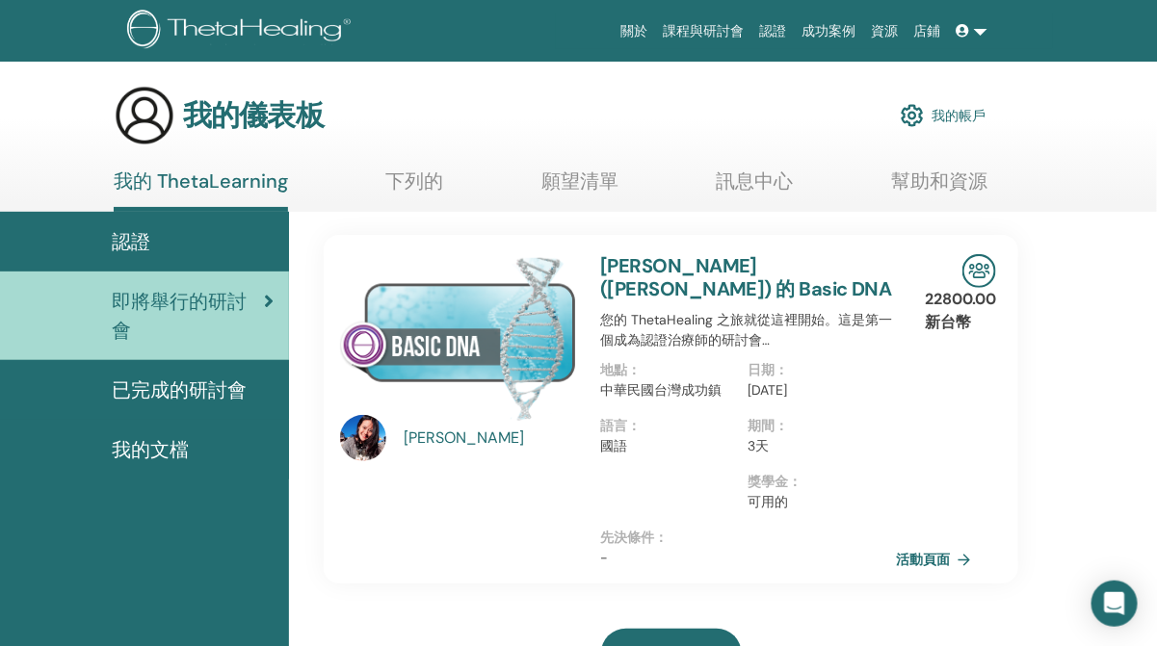
click at [137, 402] on font "已完成的研討會" at bounding box center [179, 390] width 135 height 25
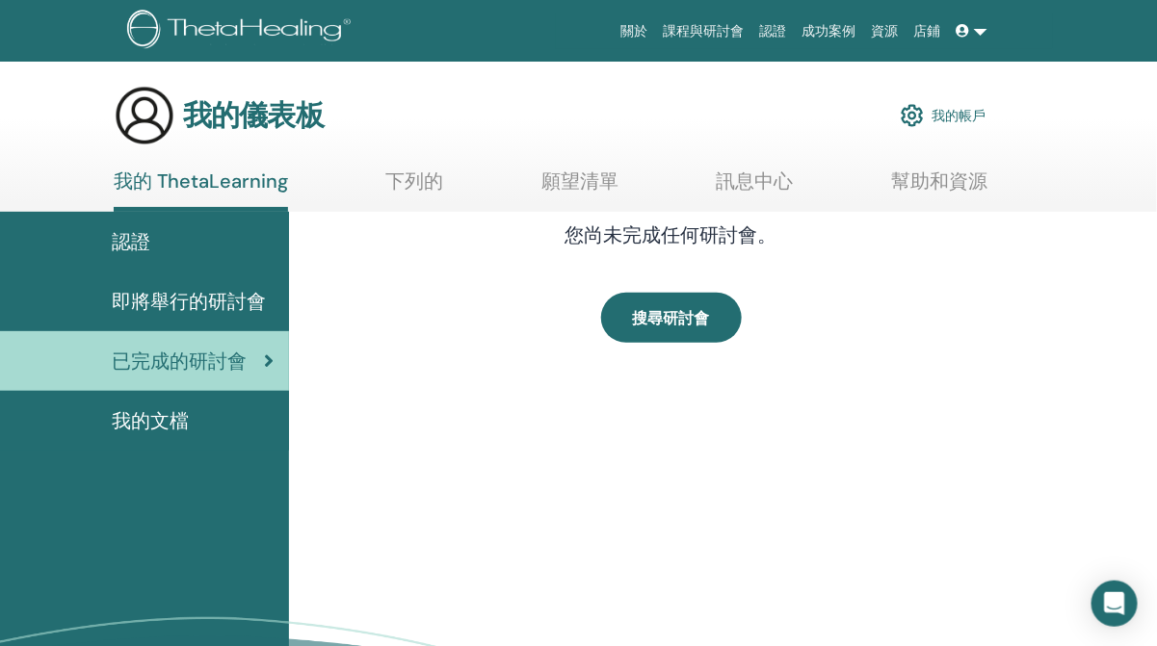
click at [971, 27] on span at bounding box center [964, 30] width 17 height 15
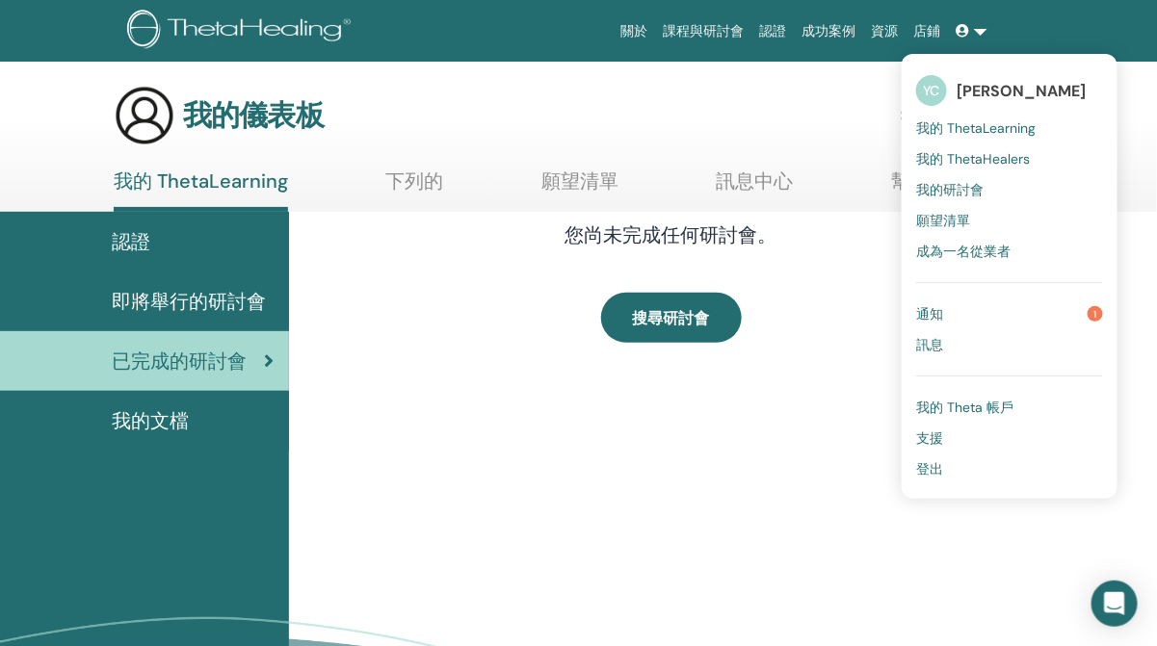
click at [971, 120] on font "我的 ThetaLearning" at bounding box center [975, 127] width 119 height 17
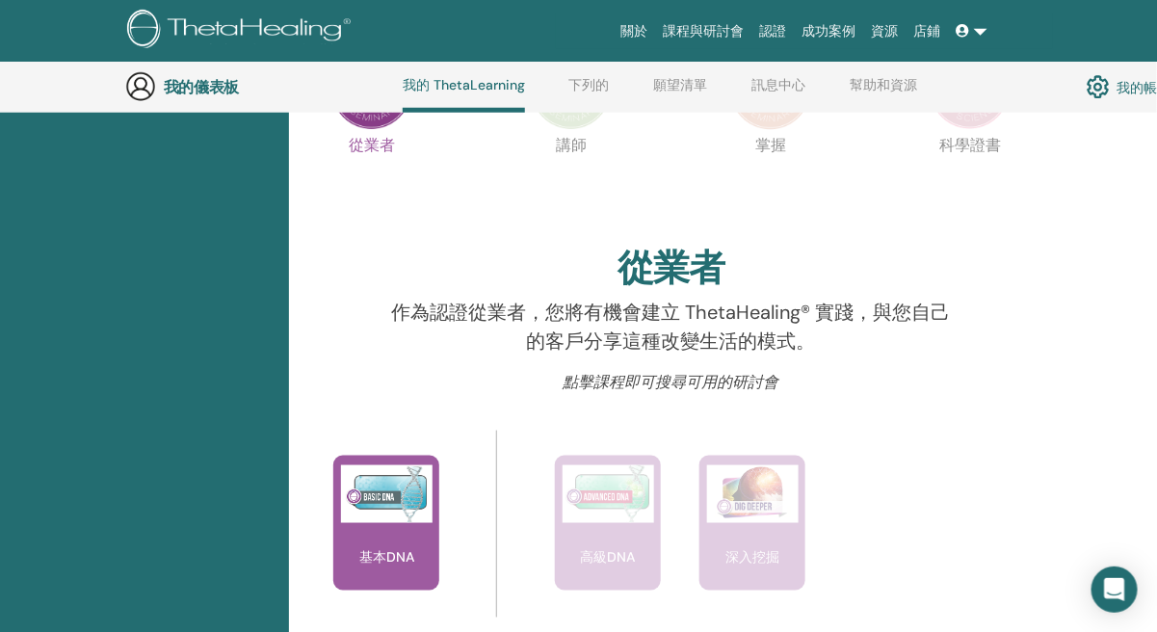
scroll to position [533, 0]
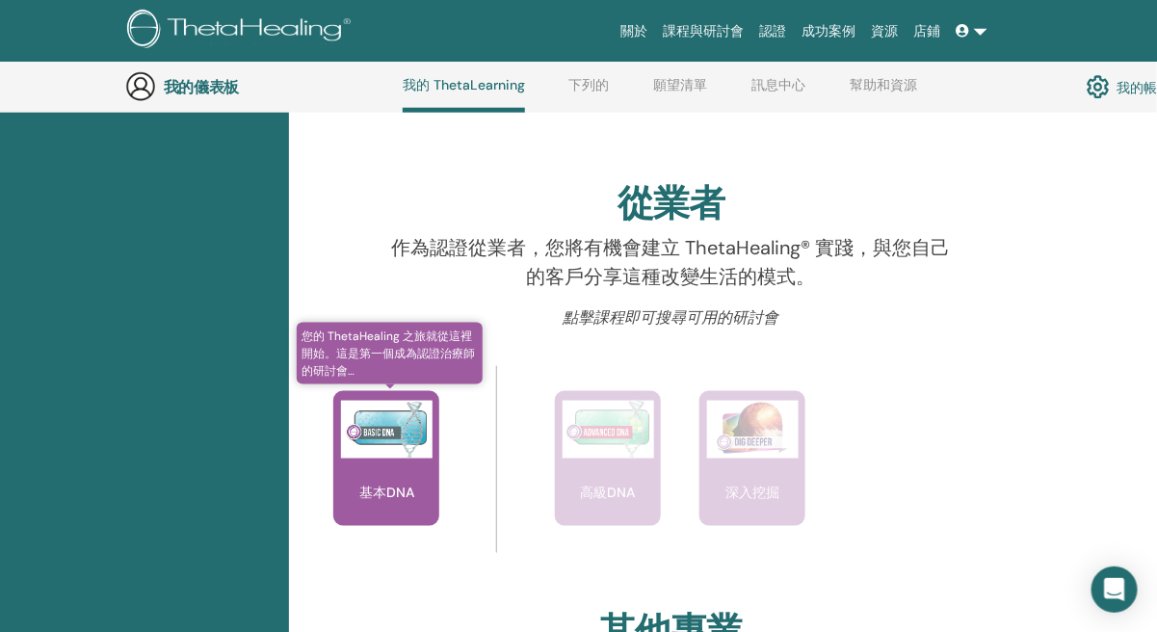
click at [420, 510] on div "基本DNA" at bounding box center [386, 458] width 106 height 135
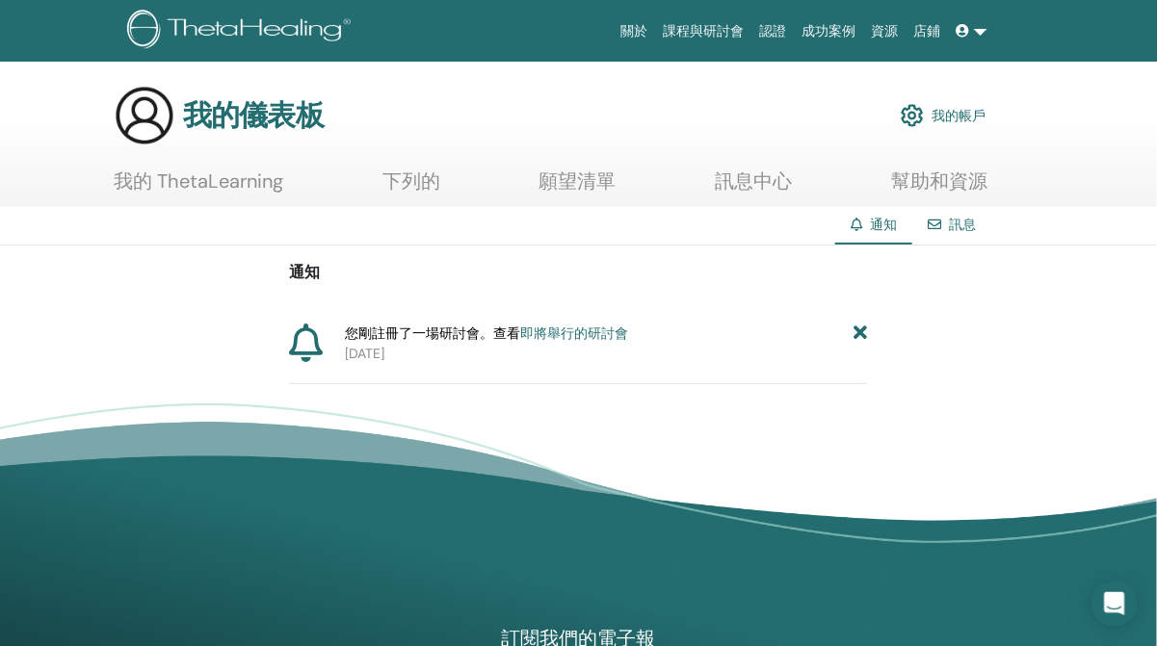
click at [557, 331] on font "即將舉行的研討會" at bounding box center [574, 333] width 108 height 17
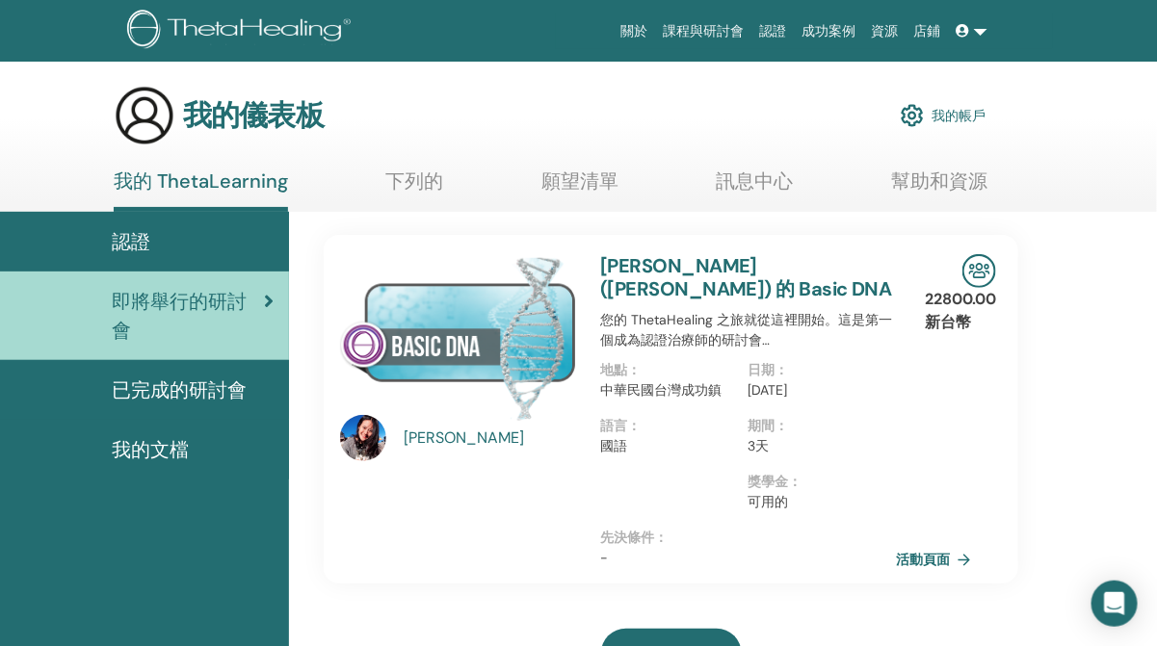
click at [978, 29] on link at bounding box center [972, 31] width 46 height 36
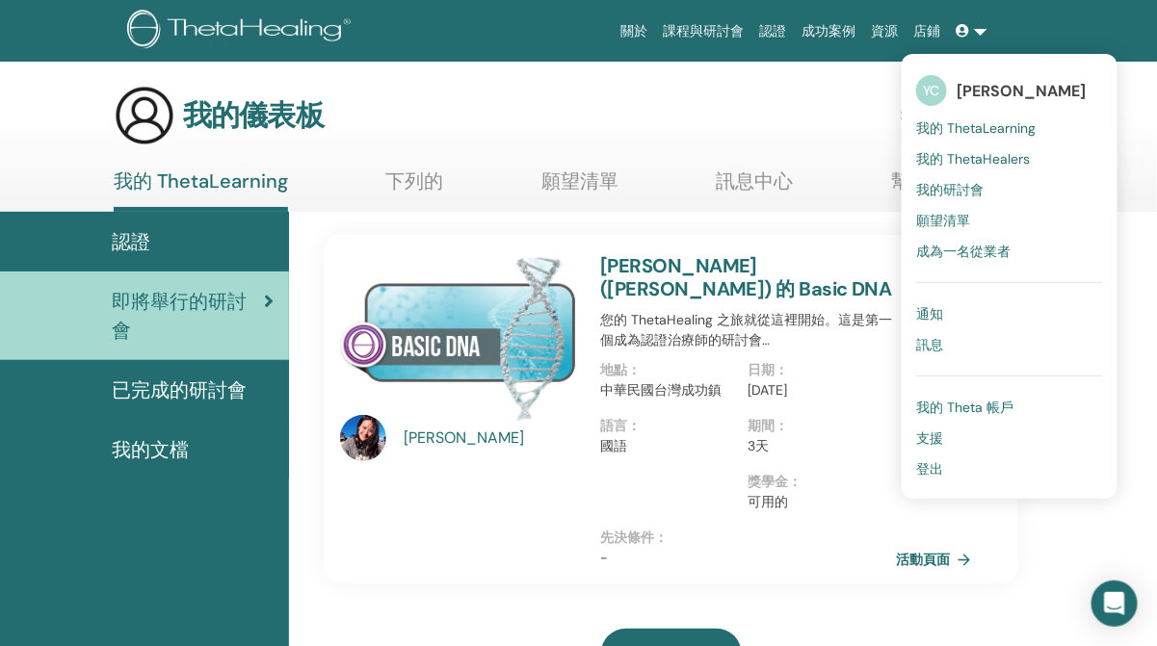
click at [975, 134] on font "我的 ThetaLearning" at bounding box center [975, 127] width 119 height 17
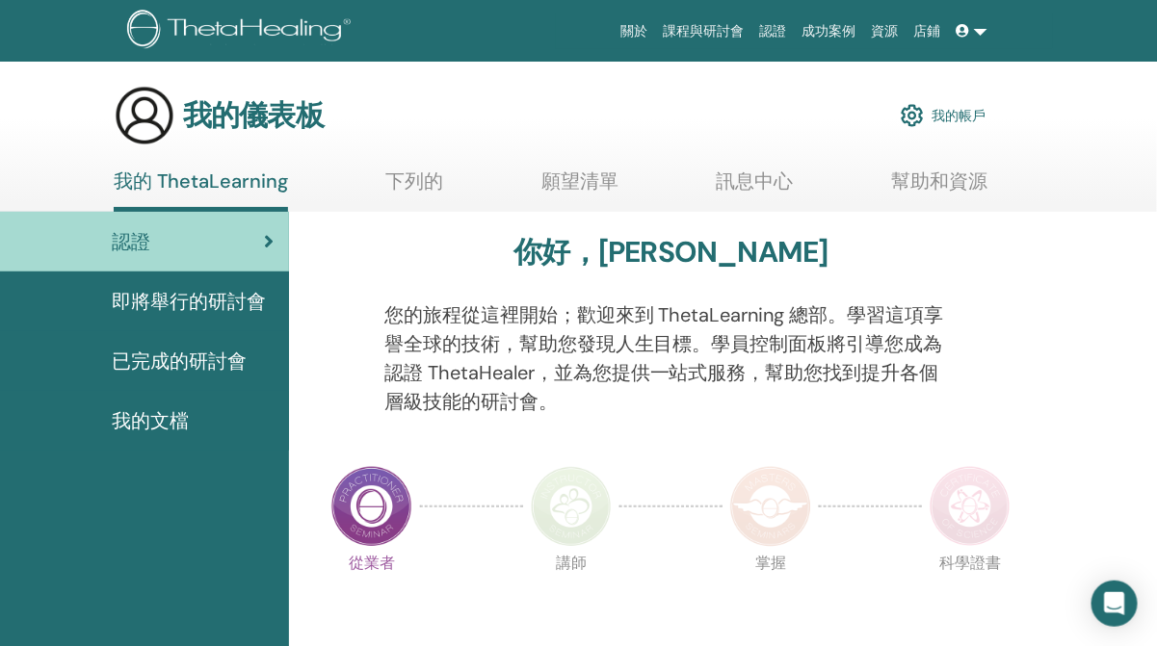
click at [977, 39] on link at bounding box center [972, 31] width 46 height 36
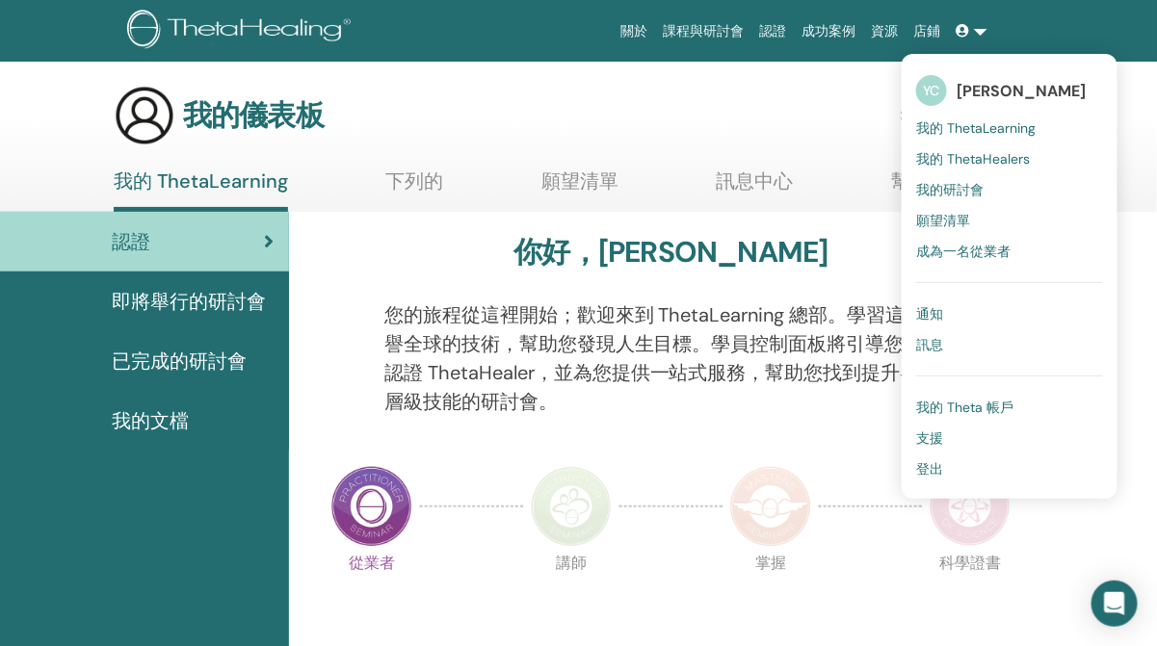
click at [952, 314] on link "通知" at bounding box center [1009, 314] width 187 height 31
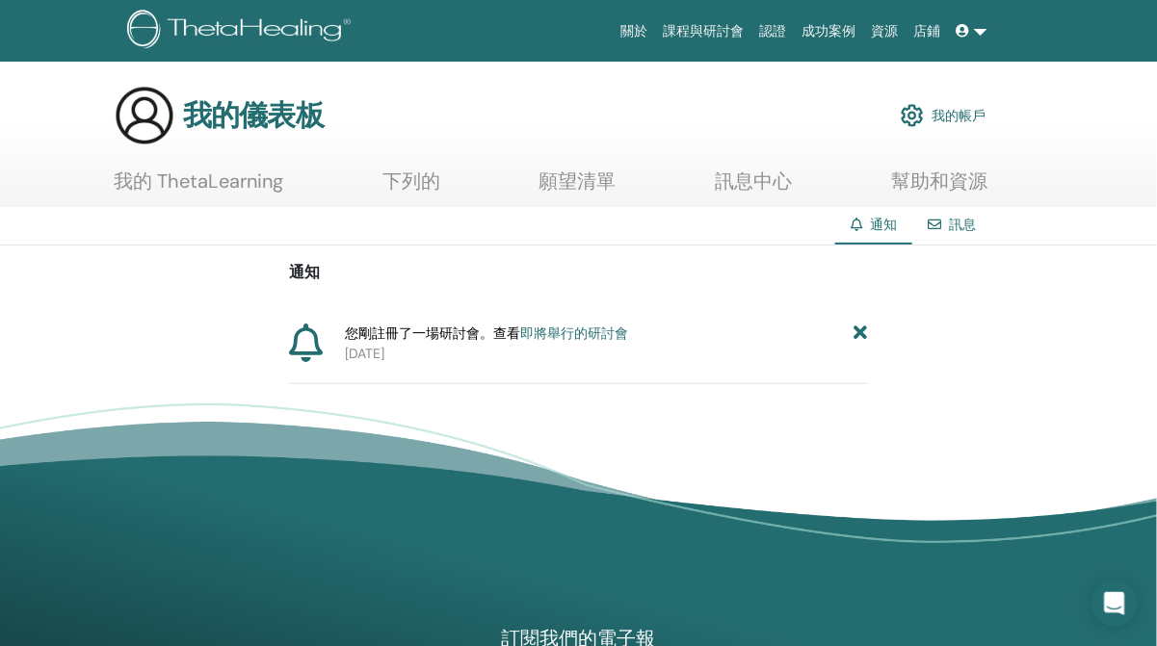
click at [597, 335] on font "即將舉行的研討會" at bounding box center [574, 333] width 108 height 17
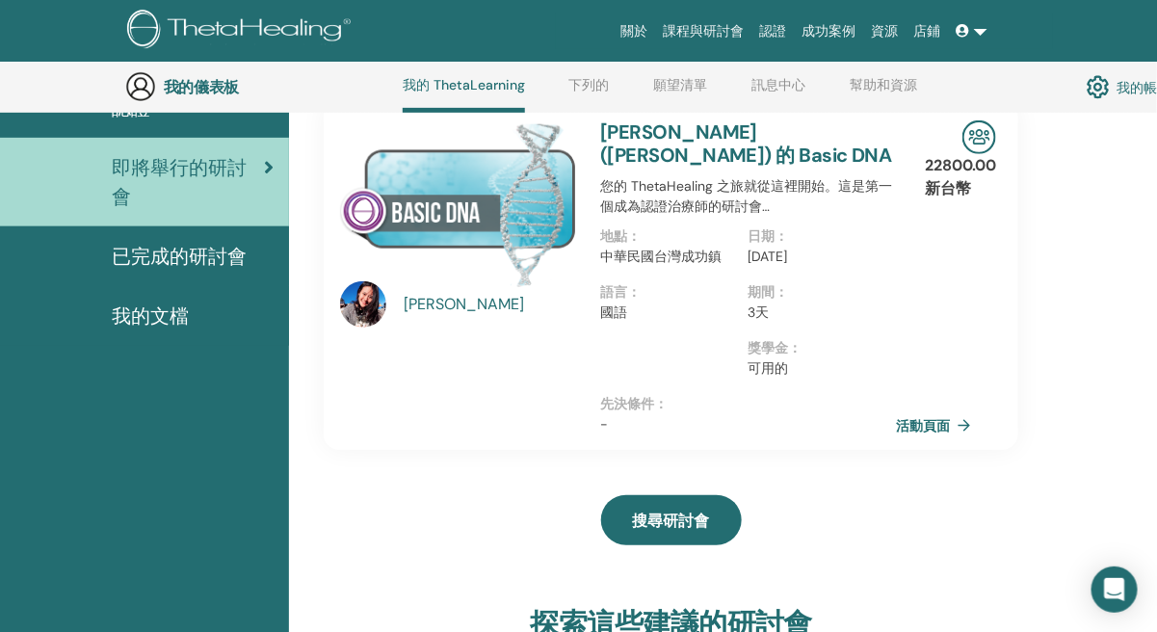
scroll to position [147, 0]
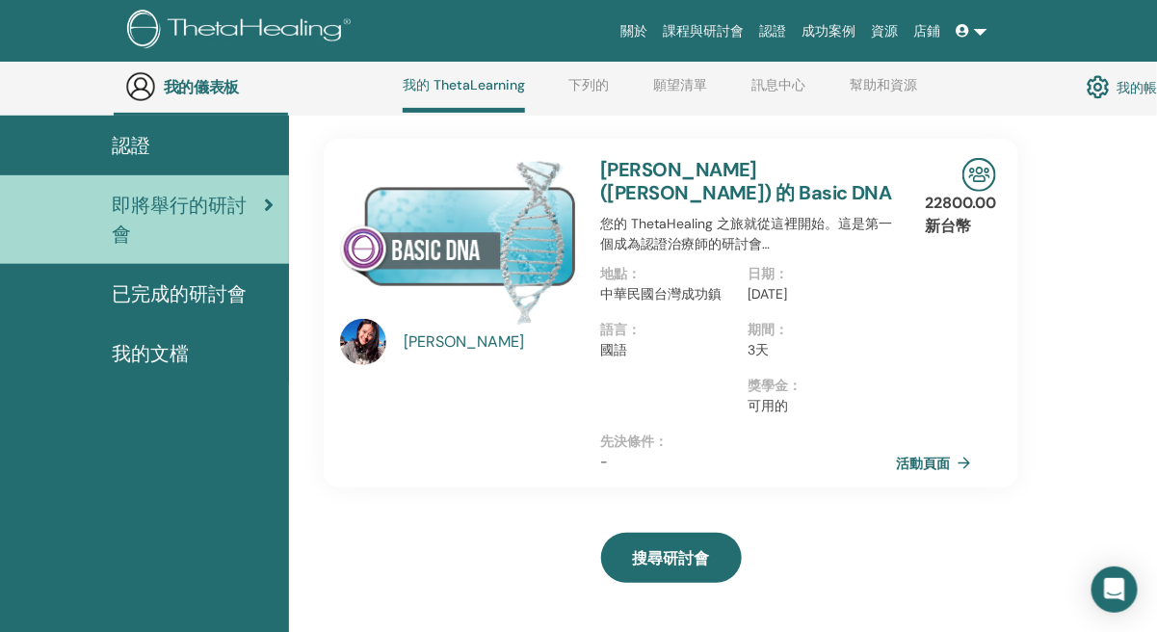
click at [986, 28] on link at bounding box center [972, 31] width 46 height 36
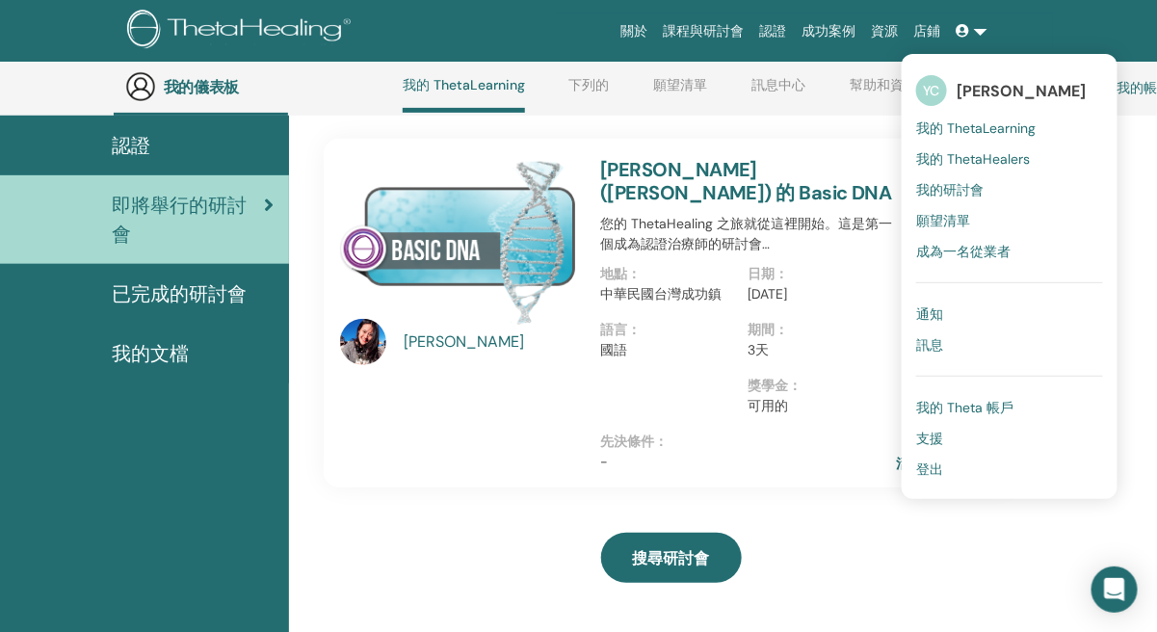
click at [959, 306] on link "通知" at bounding box center [1009, 314] width 187 height 31
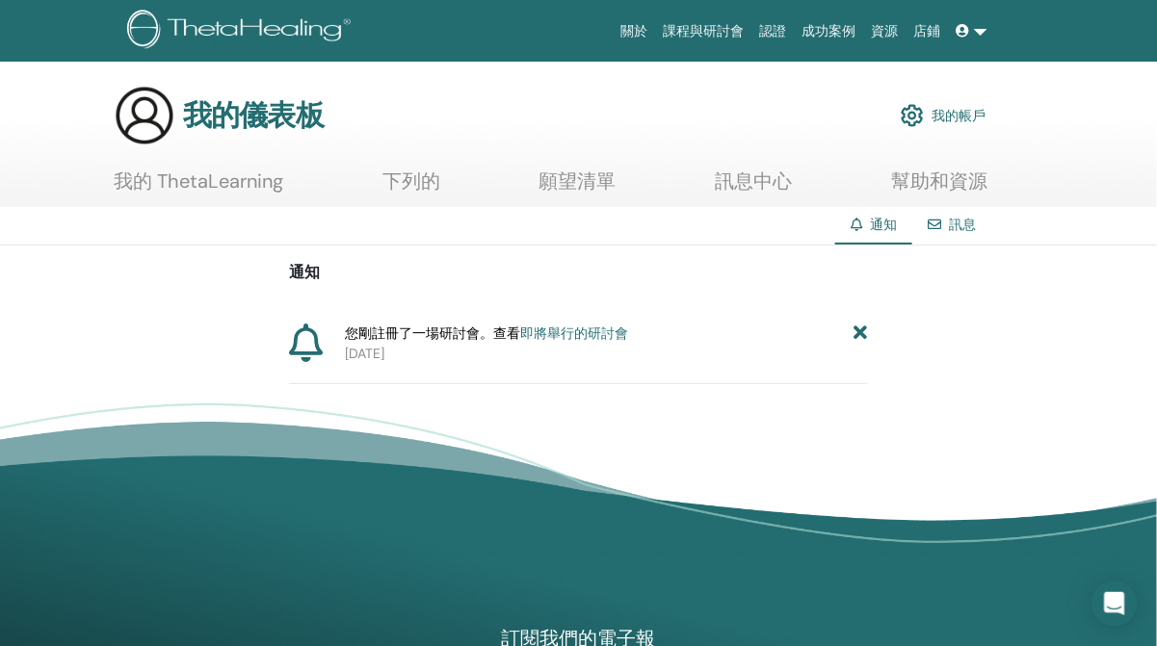
click at [604, 334] on font "即將舉行的研討會" at bounding box center [574, 333] width 108 height 17
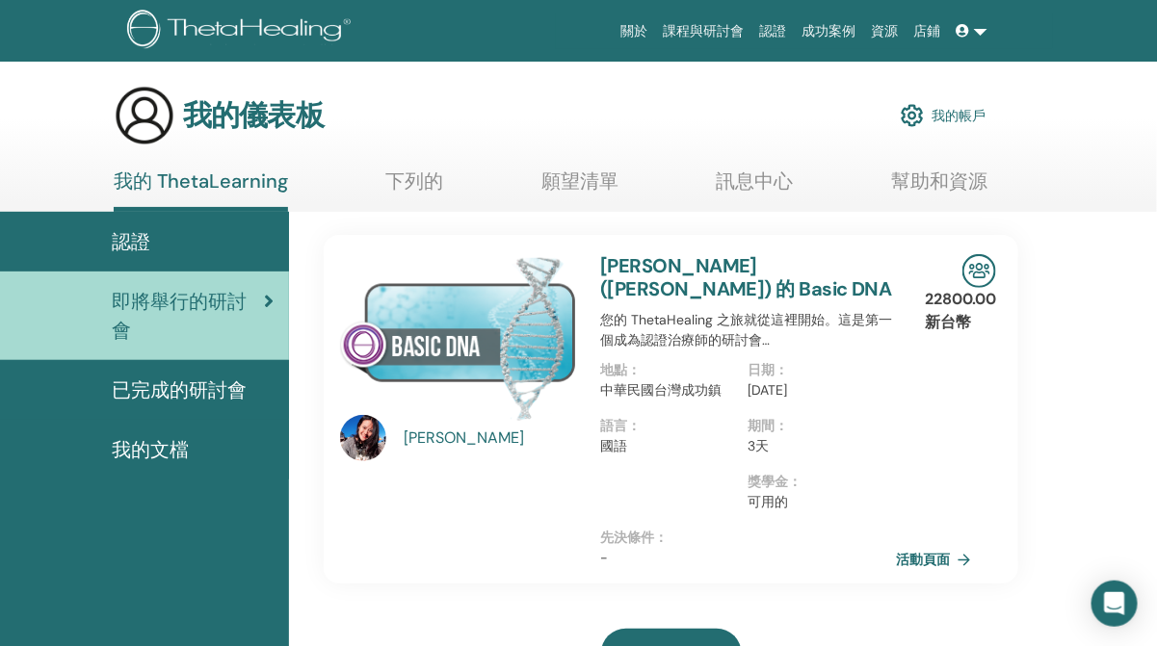
click at [767, 123] on div "我的儀表板 我的帳戶" at bounding box center [550, 116] width 872 height 62
click at [958, 32] on icon at bounding box center [962, 30] width 13 height 13
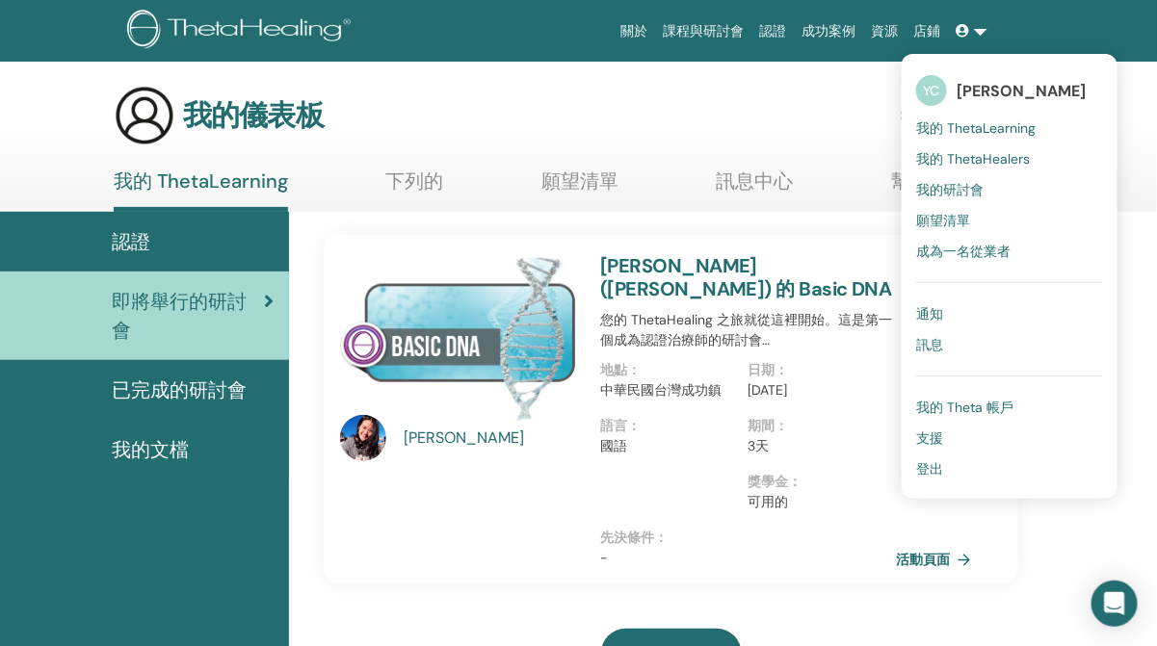
click at [967, 97] on font "[PERSON_NAME]" at bounding box center [1020, 91] width 129 height 20
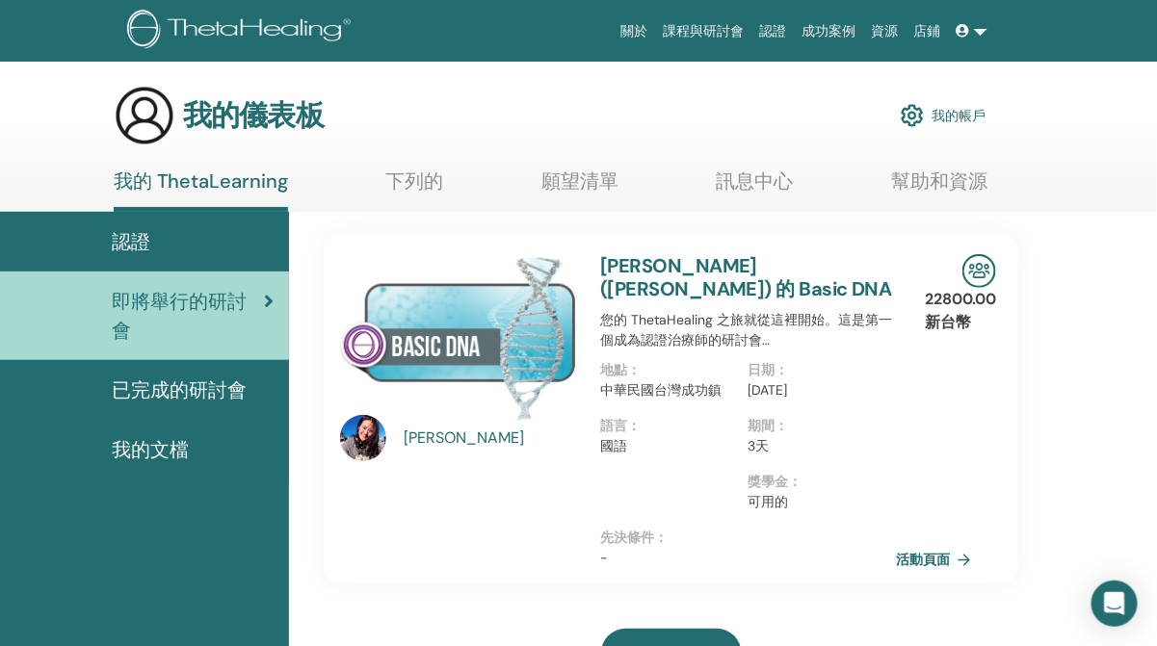
click at [951, 31] on link at bounding box center [972, 31] width 46 height 36
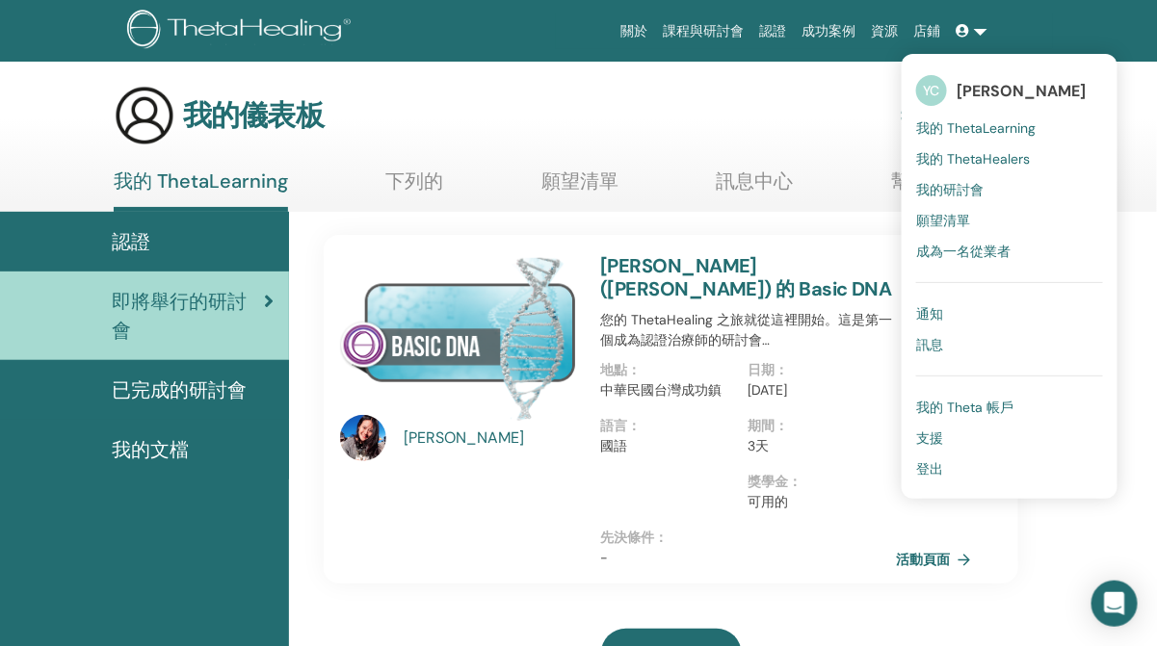
click at [934, 91] on font "YC" at bounding box center [932, 90] width 16 height 17
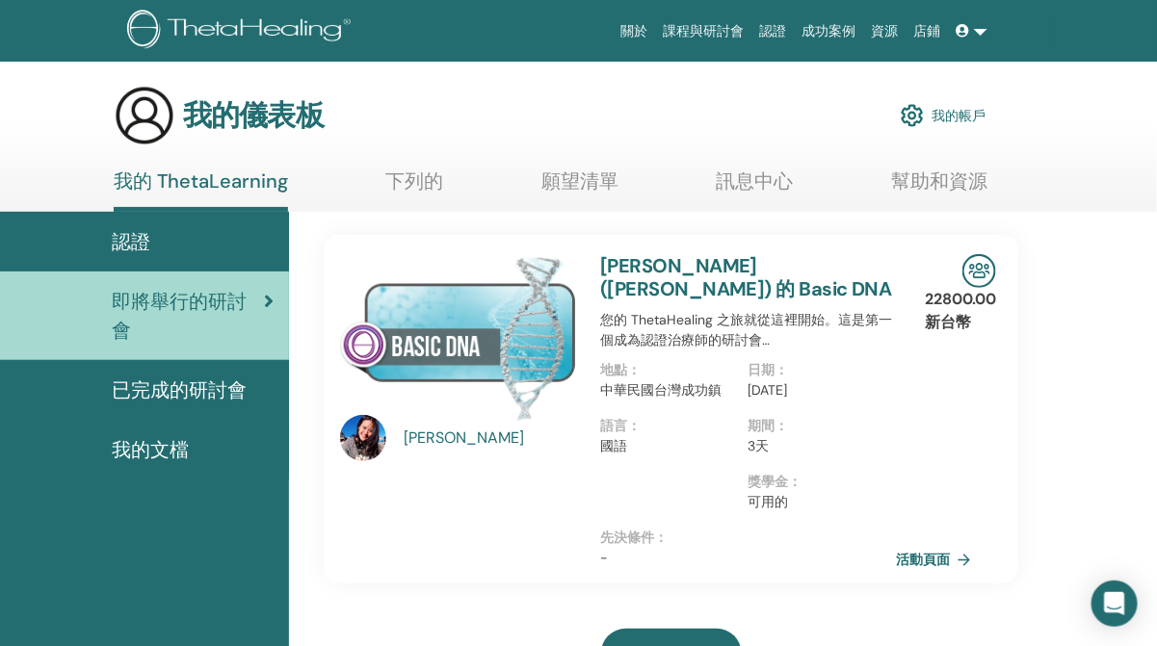
click at [967, 40] on link at bounding box center [972, 31] width 46 height 36
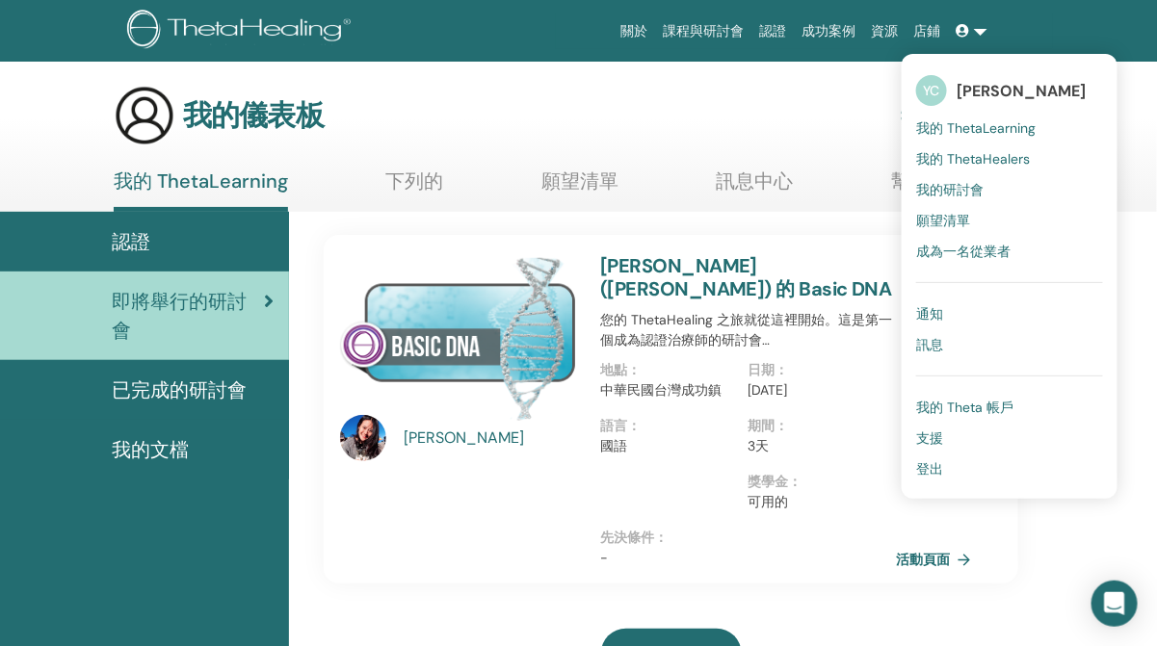
click at [986, 396] on link "我的 Theta 帳戶" at bounding box center [1009, 407] width 187 height 31
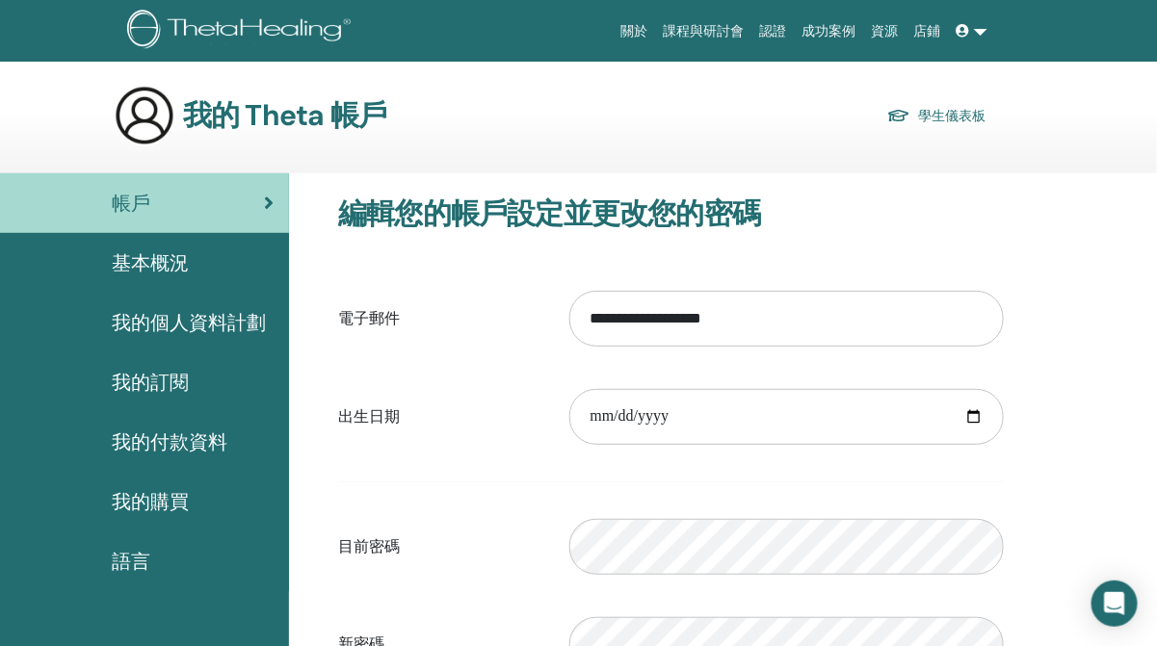
click at [179, 258] on font "基本概況" at bounding box center [150, 262] width 77 height 25
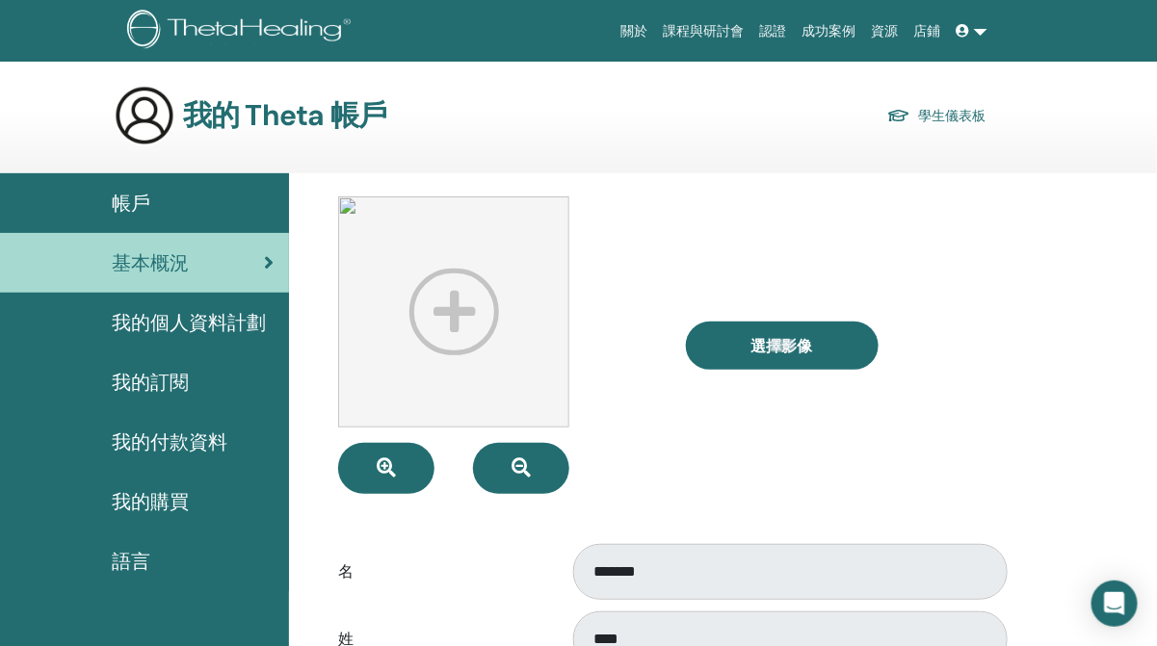
click at [961, 36] on icon at bounding box center [962, 30] width 13 height 13
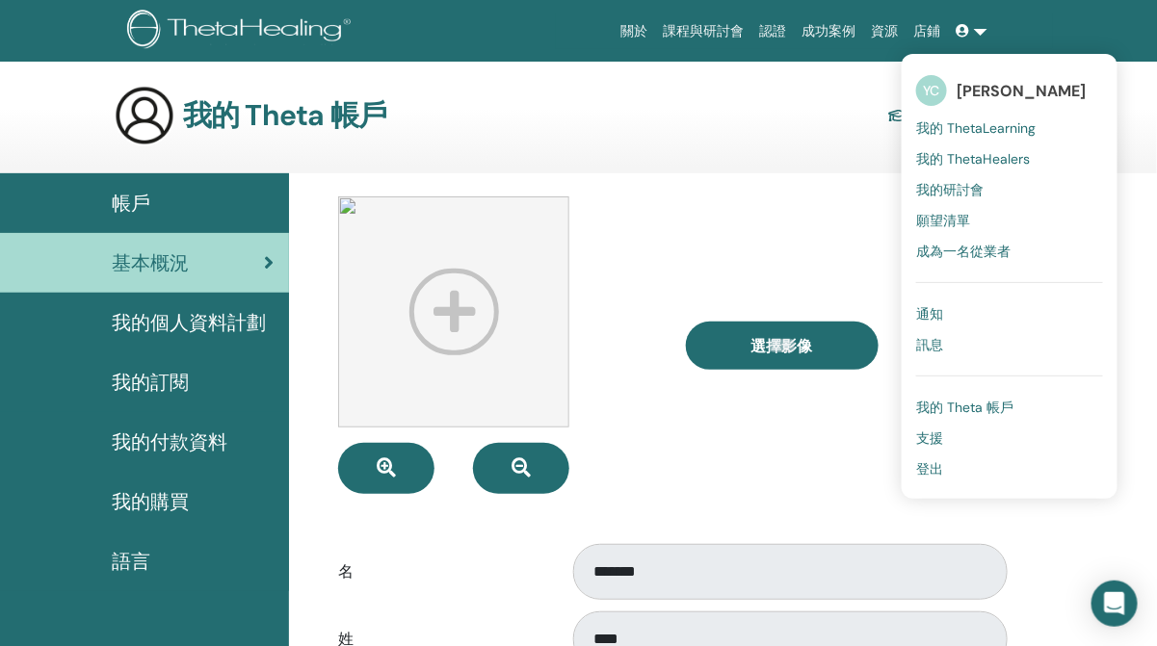
click at [943, 123] on font "我的 ThetaLearning" at bounding box center [975, 127] width 119 height 17
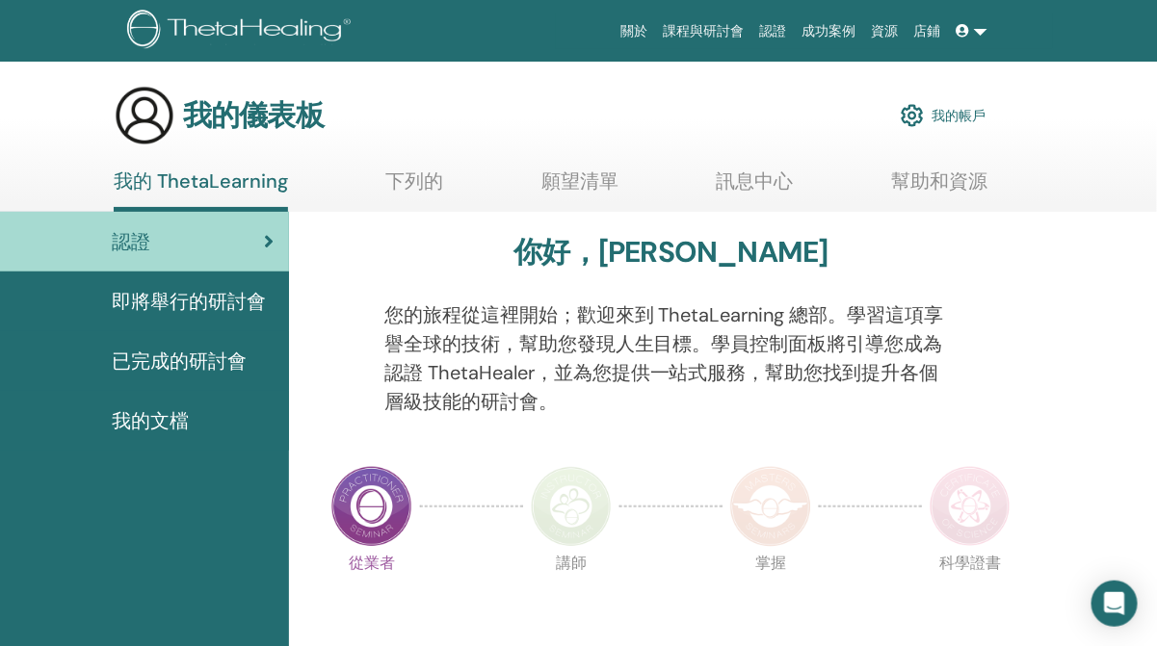
click at [978, 26] on link at bounding box center [972, 31] width 46 height 36
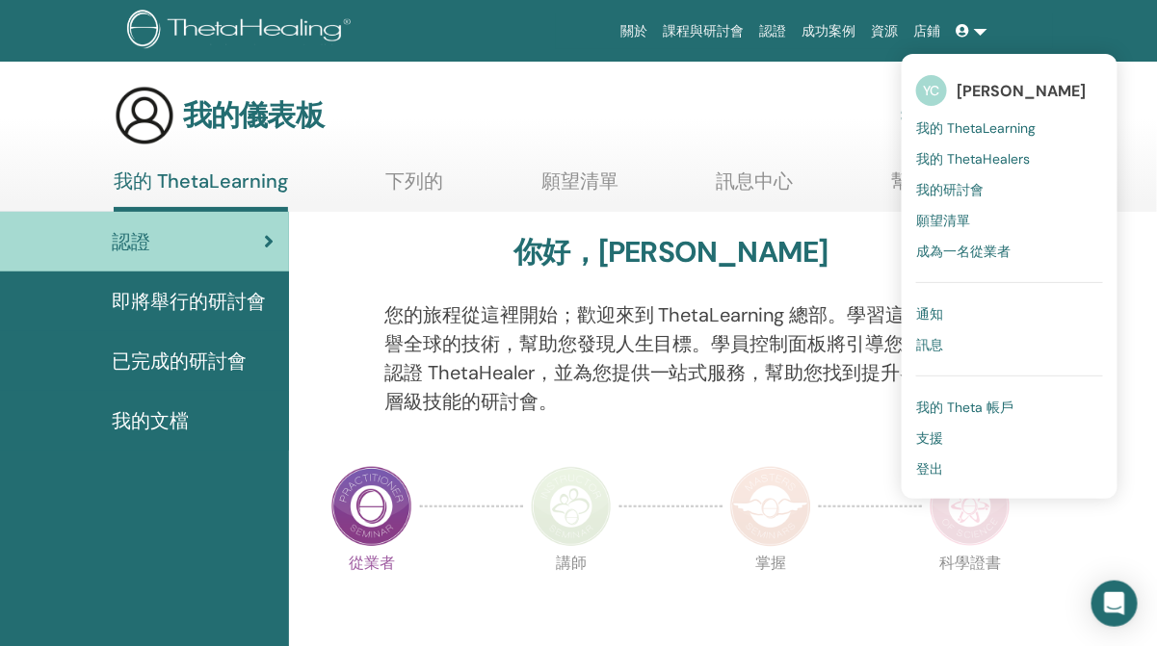
click at [966, 318] on link "通知" at bounding box center [1009, 314] width 187 height 31
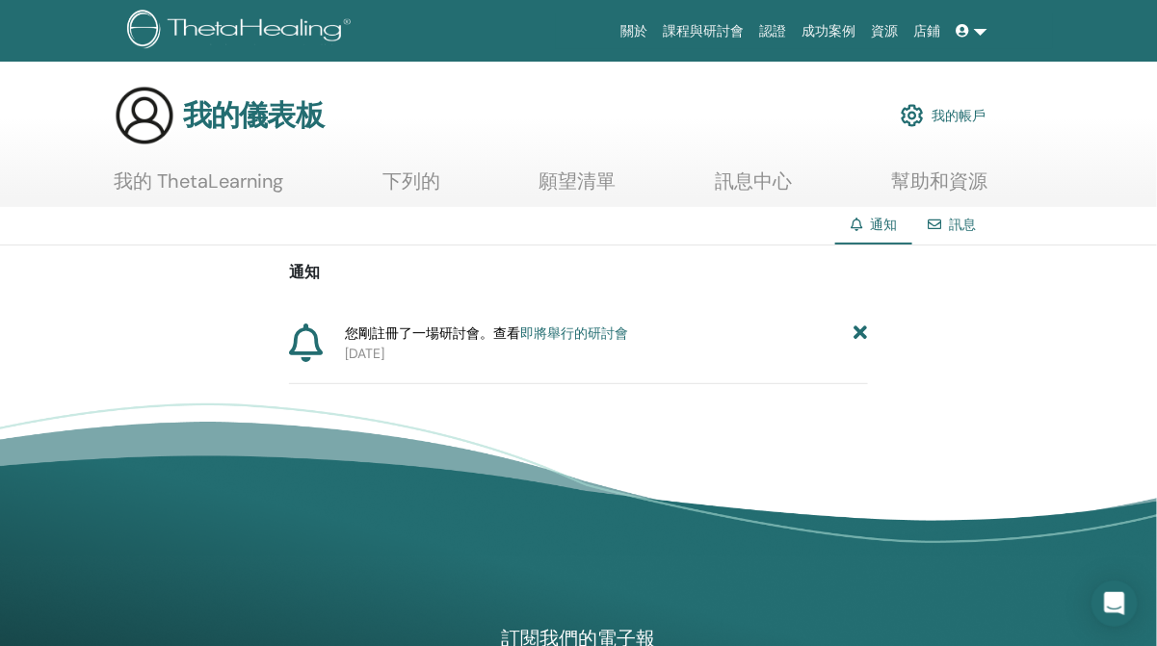
click at [559, 337] on font "即將舉行的研討會" at bounding box center [574, 333] width 108 height 17
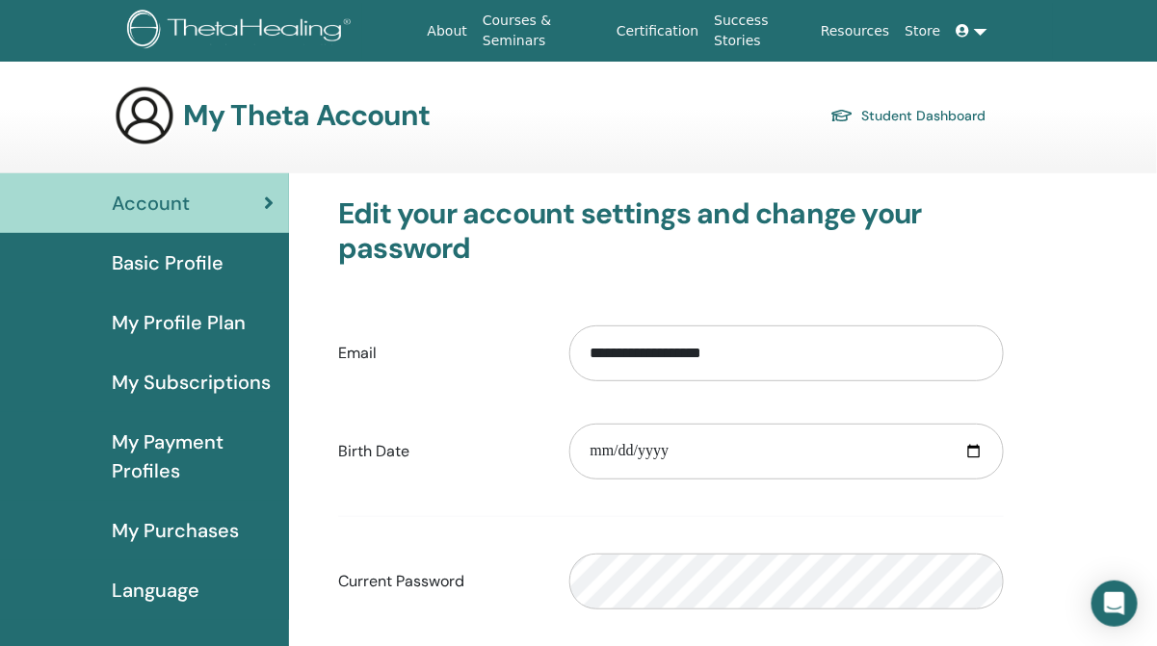
scroll to position [96, 0]
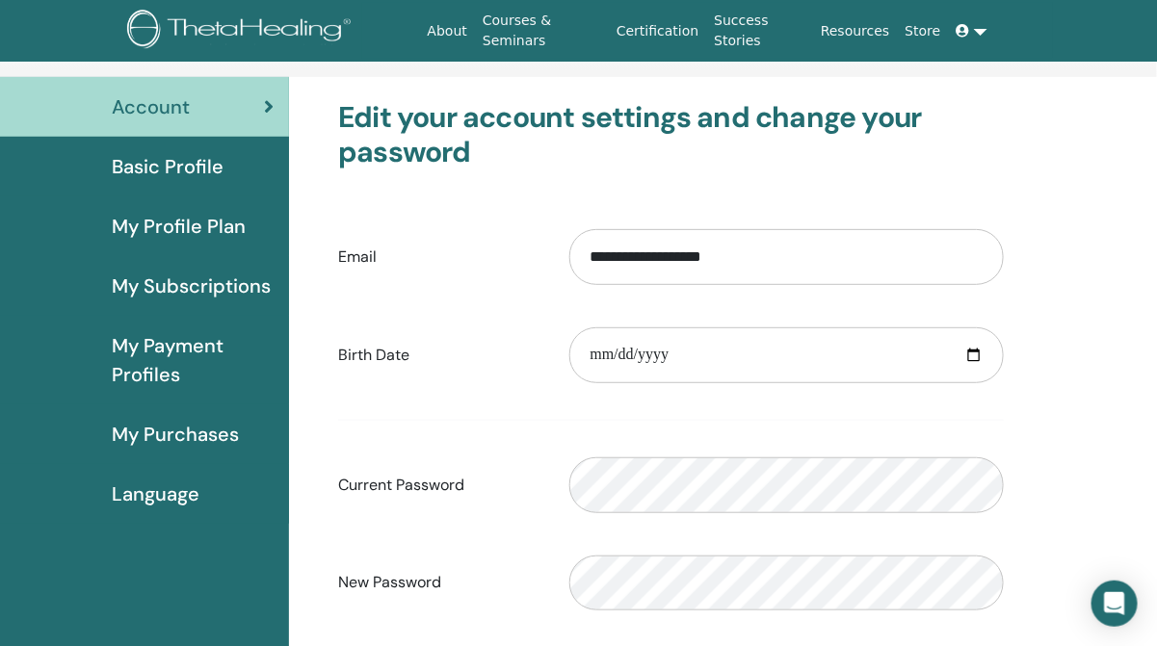
click at [170, 171] on span "Basic Profile" at bounding box center [168, 166] width 112 height 29
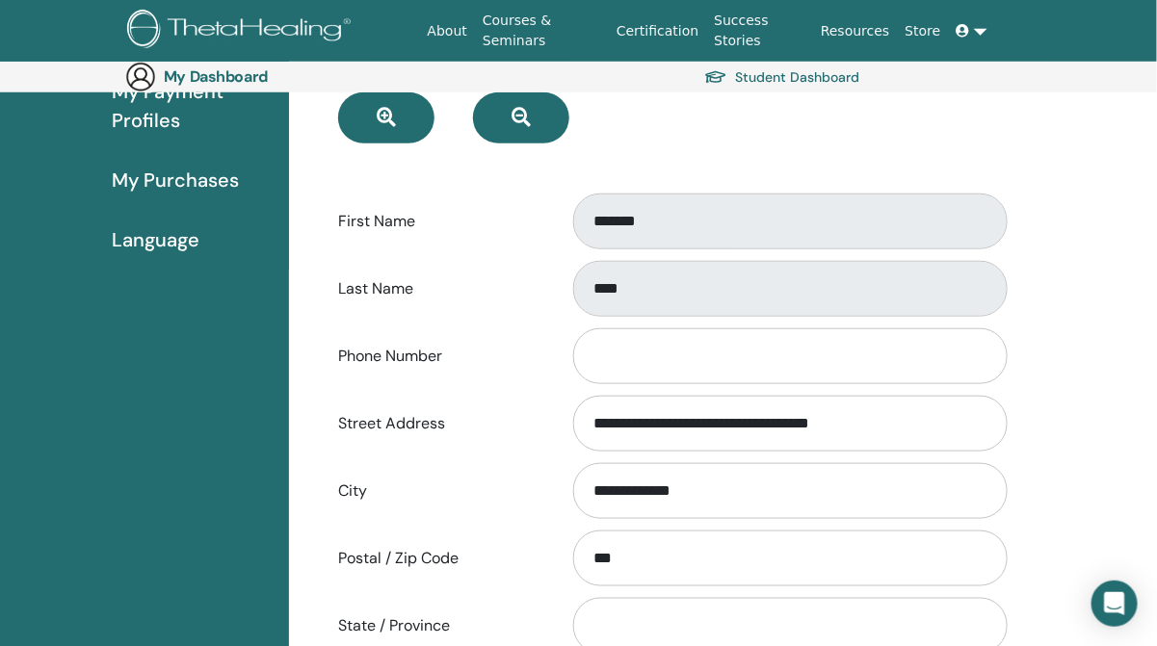
scroll to position [415, 0]
